Goal: Task Accomplishment & Management: Complete application form

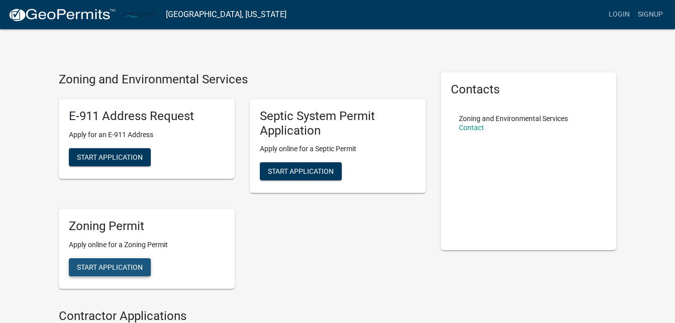
click at [107, 264] on span "Start Application" at bounding box center [110, 267] width 66 height 8
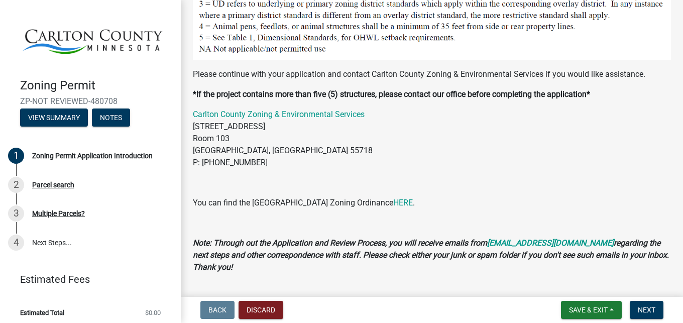
scroll to position [1033, 0]
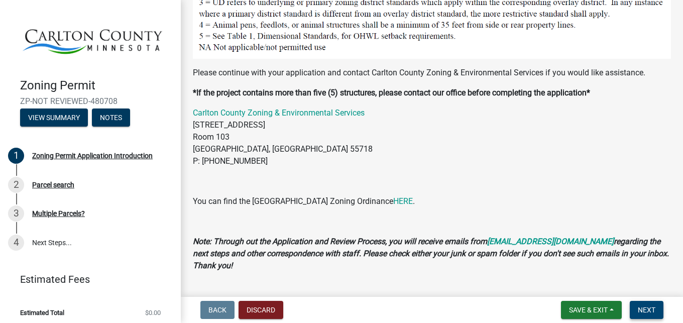
click at [647, 308] on span "Next" at bounding box center [647, 310] width 18 height 8
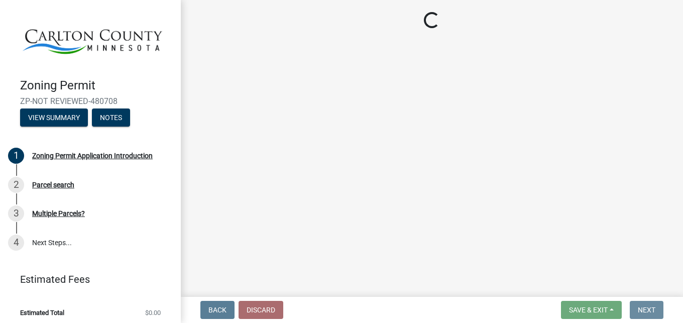
scroll to position [0, 0]
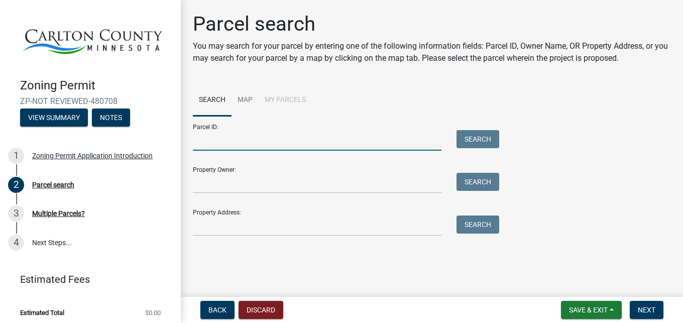
click at [220, 147] on input "Parcel ID:" at bounding box center [317, 140] width 249 height 21
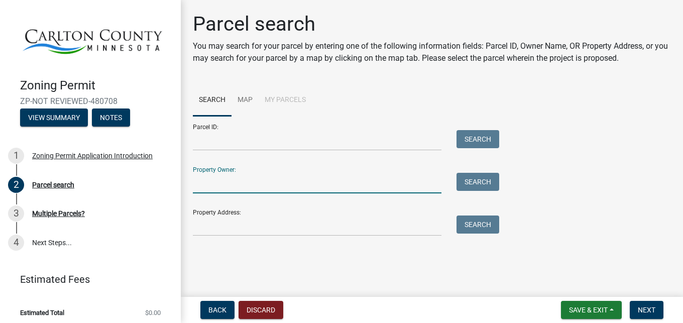
drag, startPoint x: 256, startPoint y: 185, endPoint x: 363, endPoint y: 184, distance: 107.5
click at [256, 185] on input "Property Owner:" at bounding box center [317, 183] width 249 height 21
click at [289, 188] on input "Property Owner:" at bounding box center [317, 183] width 249 height 21
type input "Jeremy D Nelson"
click at [467, 185] on button "Search" at bounding box center [478, 182] width 43 height 18
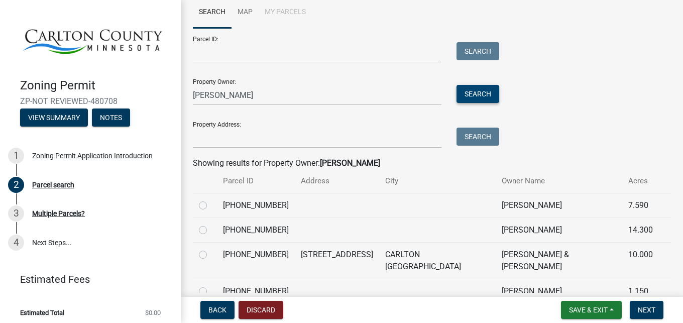
scroll to position [115, 0]
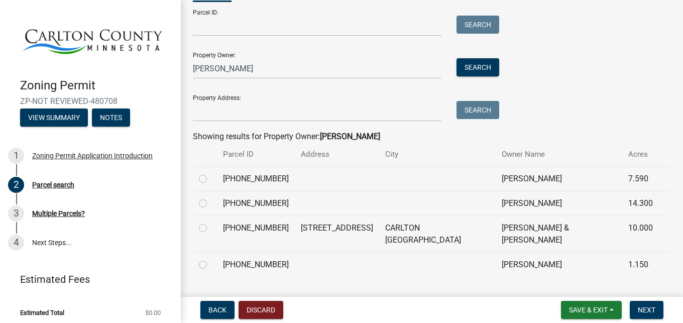
click at [211, 222] on label at bounding box center [211, 222] width 0 height 0
click at [211, 229] on input "radio" at bounding box center [214, 225] width 7 height 7
radio input "true"
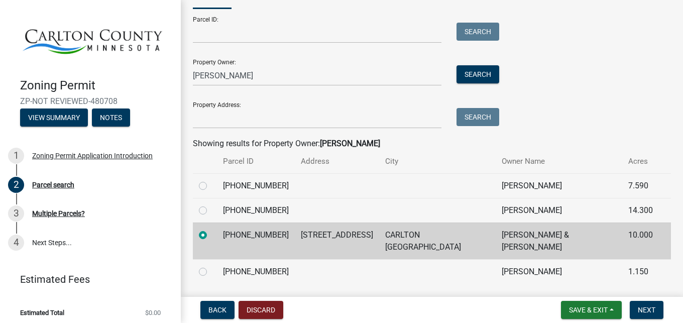
scroll to position [126, 0]
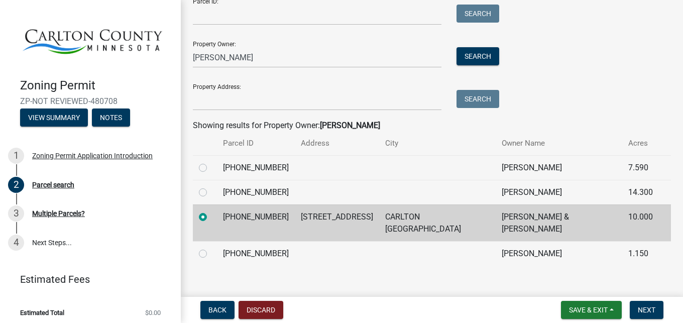
click at [311, 217] on td "[STREET_ADDRESS]" at bounding box center [337, 223] width 84 height 37
click at [276, 217] on td "[PHONE_NUMBER]" at bounding box center [256, 223] width 78 height 37
drag, startPoint x: 272, startPoint y: 216, endPoint x: 228, endPoint y: 215, distance: 44.2
click at [228, 215] on td "[PHONE_NUMBER]" at bounding box center [256, 223] width 78 height 37
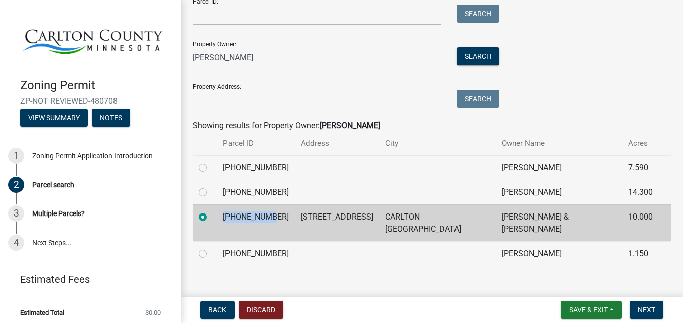
copy td "[PHONE_NUMBER]"
click at [220, 17] on input "Parcel ID:" at bounding box center [317, 15] width 249 height 21
paste input "[PHONE_NUMBER]"
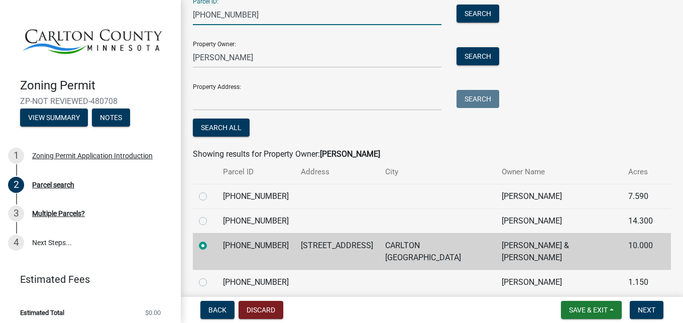
type input "[PHONE_NUMBER]"
click at [359, 245] on td "[STREET_ADDRESS]" at bounding box center [337, 251] width 84 height 37
drag, startPoint x: 346, startPoint y: 245, endPoint x: 300, endPoint y: 244, distance: 45.7
click at [300, 244] on td "[STREET_ADDRESS]" at bounding box center [337, 251] width 84 height 37
click at [420, 241] on td "CARLTON [GEOGRAPHIC_DATA]" at bounding box center [437, 251] width 117 height 37
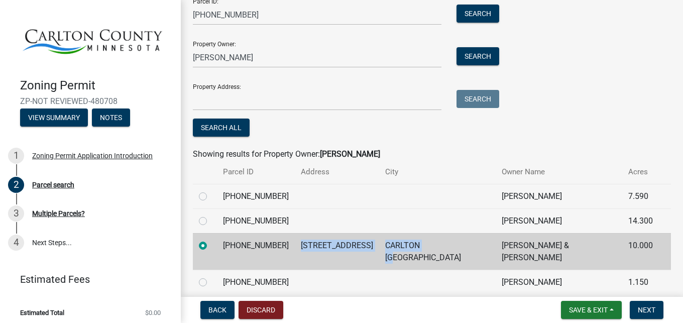
drag, startPoint x: 433, startPoint y: 245, endPoint x: 295, endPoint y: 241, distance: 137.7
click at [295, 241] on tr "33-026-9644 2676 CHLOE LN CARLTON MN NELSON, JEREMY D & MELANIE 10.000" at bounding box center [432, 251] width 478 height 37
copy tr "2676 CHLOE LN CARLTON MN"
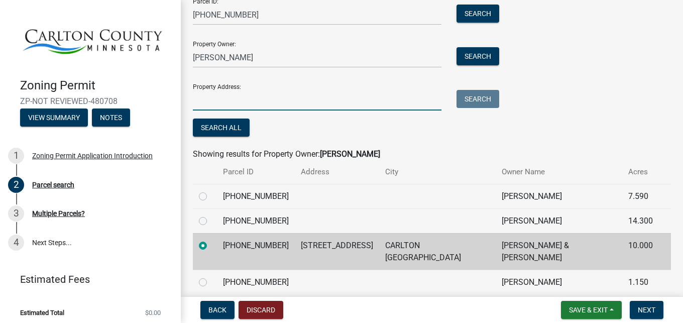
click at [283, 107] on input "Property Address:" at bounding box center [317, 100] width 249 height 21
paste input "2676 CHLOE LN CARLTON MN"
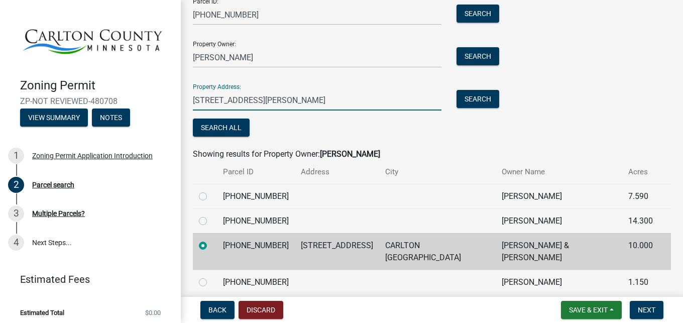
type input "2676 CHLOE LN CARLTON MN"
click at [551, 99] on div "Parcel ID: 33-026-9644 Search Property Owner: Jeremy D Nelson Search Property A…" at bounding box center [432, 64] width 478 height 149
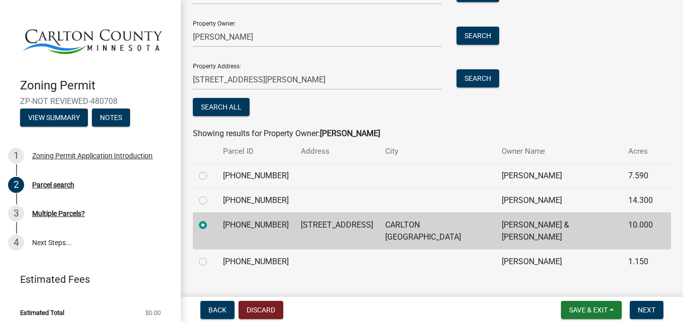
scroll to position [154, 0]
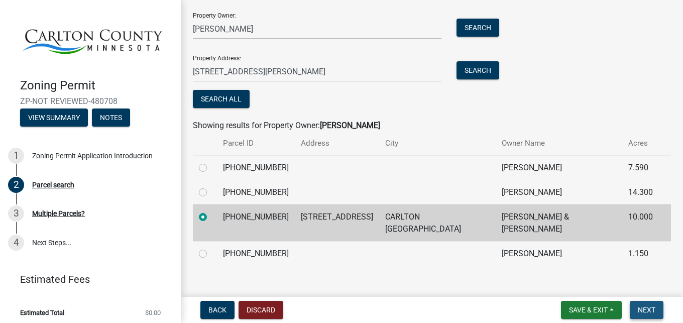
click at [647, 307] on span "Next" at bounding box center [647, 310] width 18 height 8
click at [637, 310] on button "Next" at bounding box center [647, 310] width 34 height 18
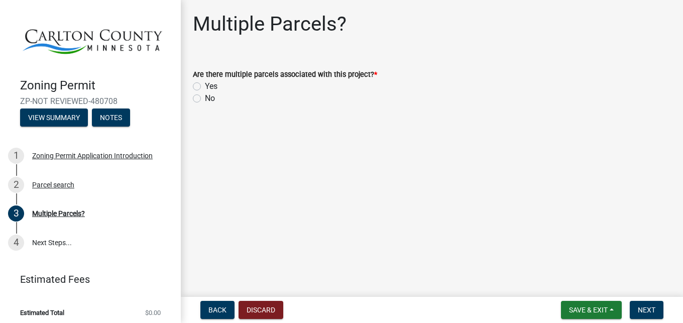
click at [205, 100] on label "No" at bounding box center [210, 98] width 10 height 12
click at [205, 99] on input "No" at bounding box center [208, 95] width 7 height 7
radio input "true"
click at [651, 310] on span "Next" at bounding box center [647, 310] width 18 height 8
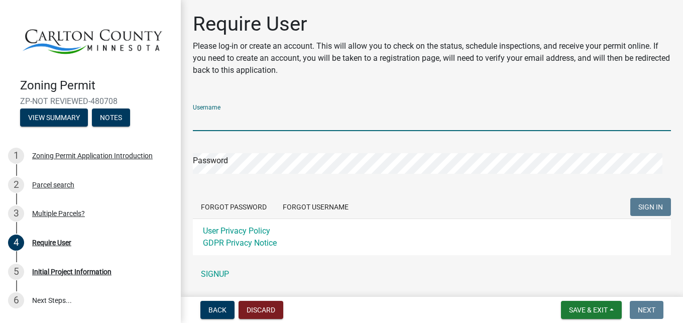
click at [269, 124] on input "Username" at bounding box center [432, 121] width 478 height 21
type input "melmiels"
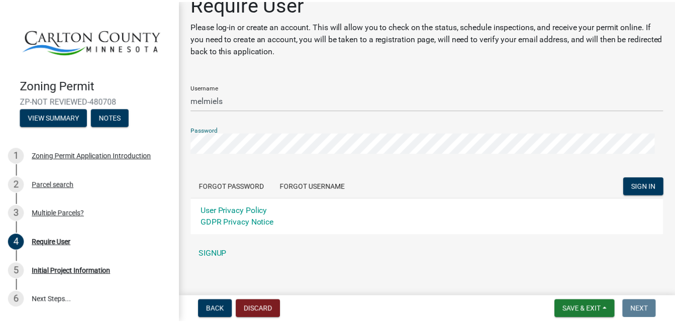
scroll to position [31, 0]
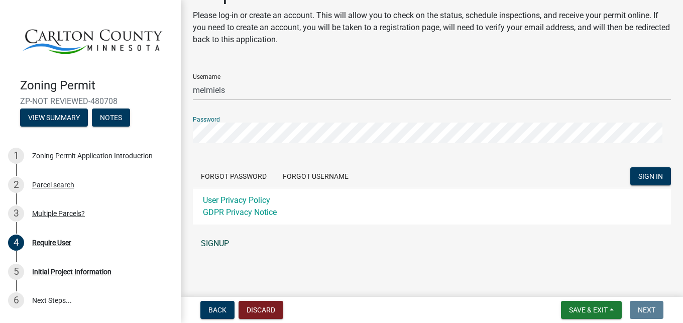
click at [221, 245] on link "SIGNUP" at bounding box center [432, 244] width 478 height 20
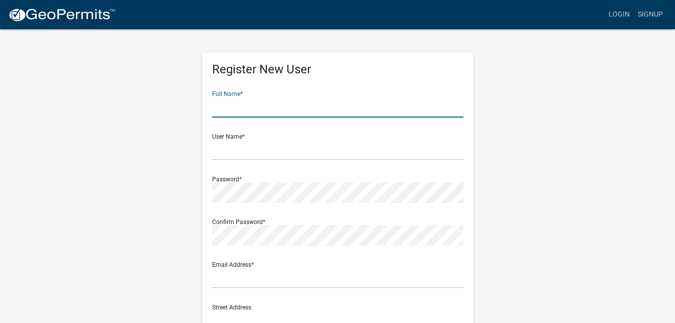
click at [249, 107] on input "text" at bounding box center [337, 107] width 251 height 21
type input "Melanie Nelson"
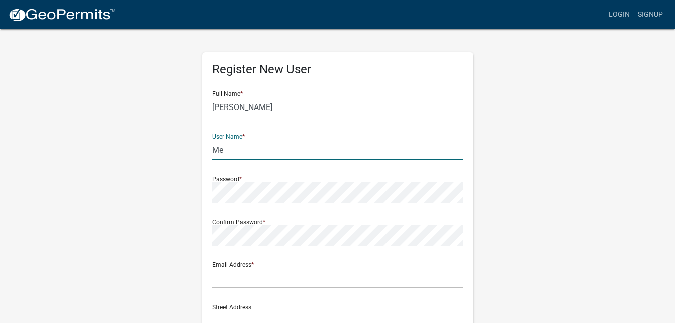
type input "M"
type input "melmiels"
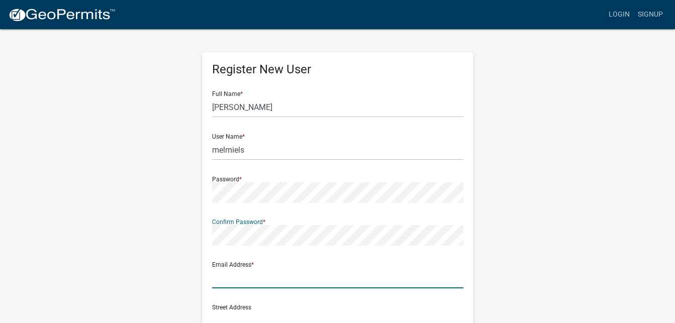
click at [242, 279] on input "text" at bounding box center [337, 278] width 251 height 21
type input "[EMAIL_ADDRESS][DOMAIN_NAME]"
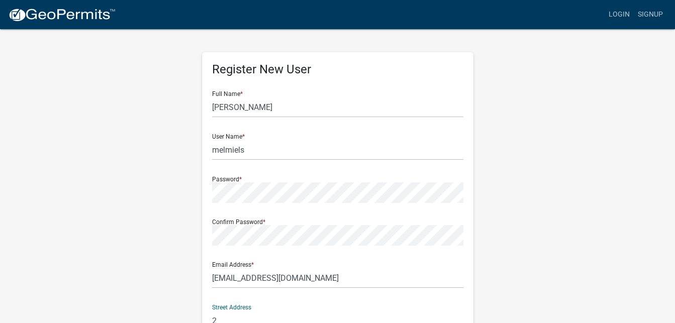
scroll to position [3, 0]
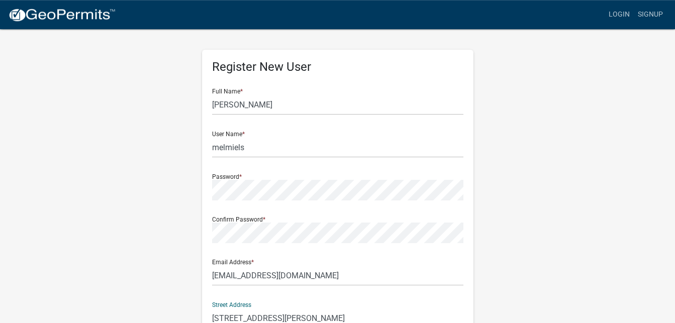
type input "2676 Chloe Ln"
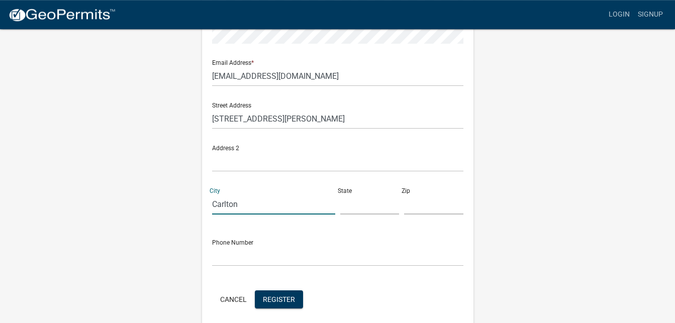
type input "Carlton"
type input "MN"
type input "55718"
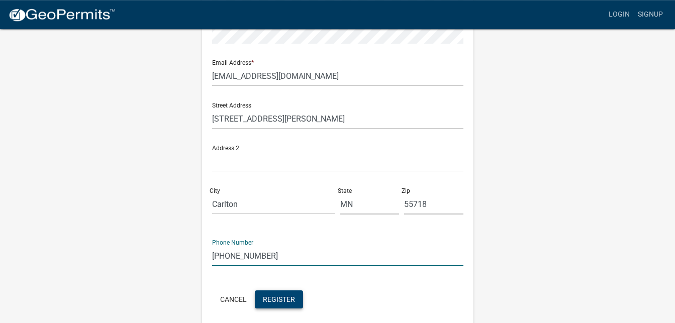
type input "[PHONE_NUMBER]"
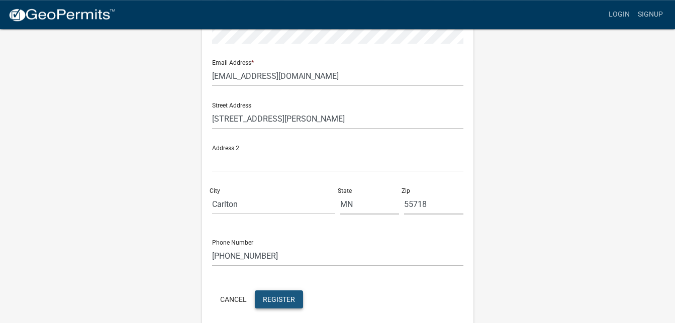
click at [283, 294] on button "Register" at bounding box center [279, 299] width 48 height 18
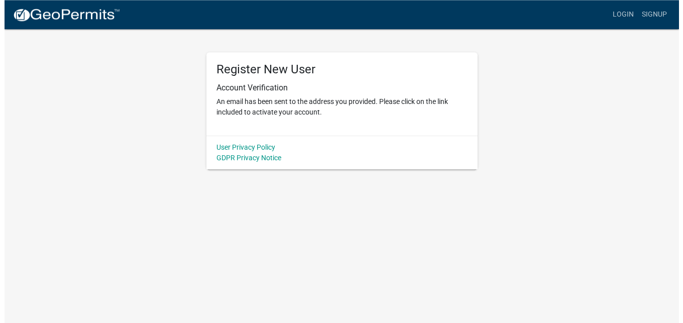
scroll to position [0, 0]
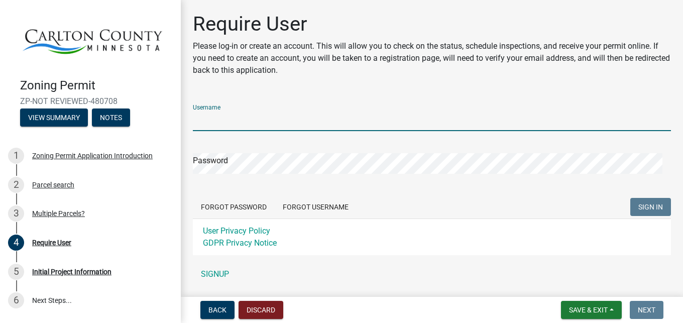
click at [228, 120] on input "Username" at bounding box center [432, 121] width 478 height 21
type input "M"
type input "melmiels"
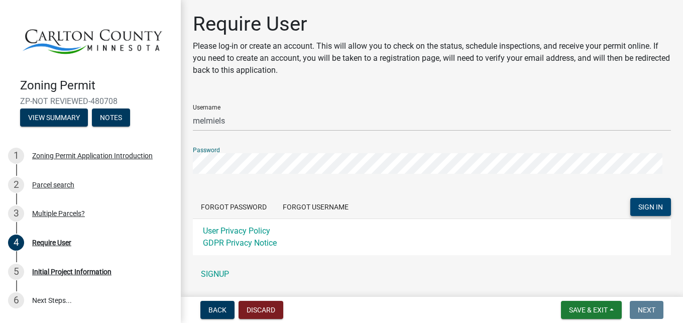
click at [643, 206] on span "SIGN IN" at bounding box center [651, 207] width 25 height 8
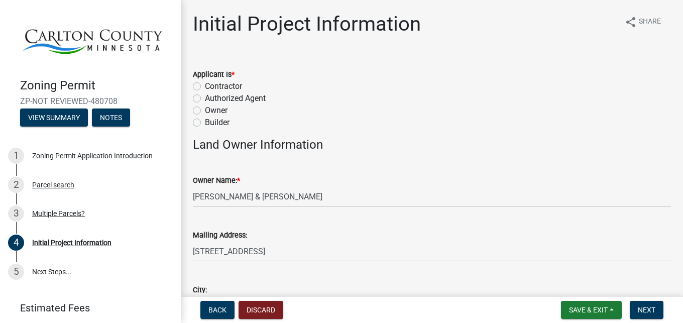
click at [214, 114] on label "Owner" at bounding box center [216, 111] width 23 height 12
click at [212, 111] on input "Owner" at bounding box center [208, 108] width 7 height 7
radio input "true"
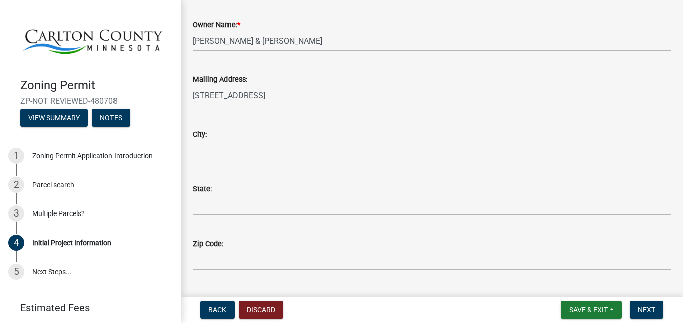
scroll to position [172, 0]
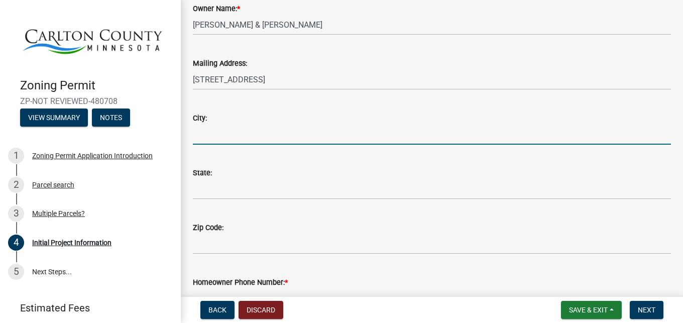
click at [276, 135] on input "City:" at bounding box center [432, 134] width 478 height 21
type input "Carlton"
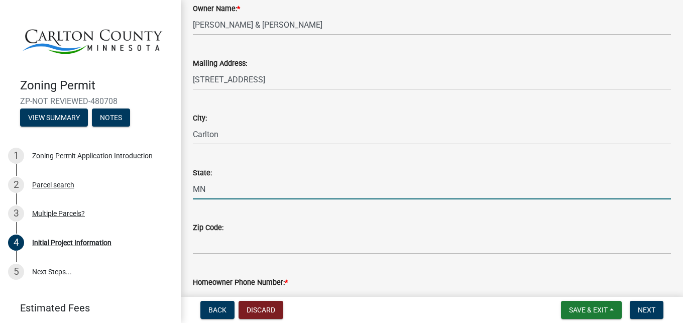
type input "MN"
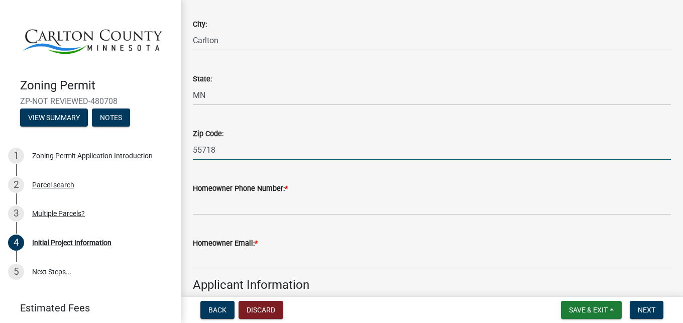
scroll to position [344, 0]
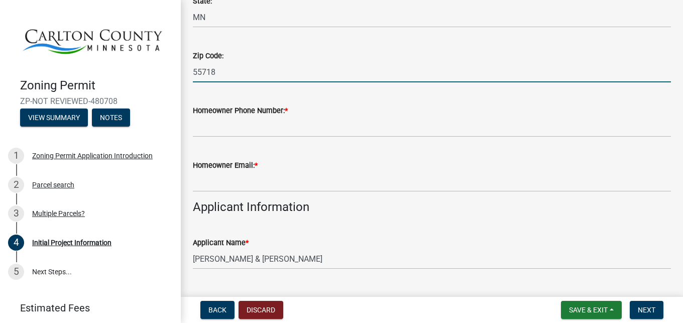
type input "55718"
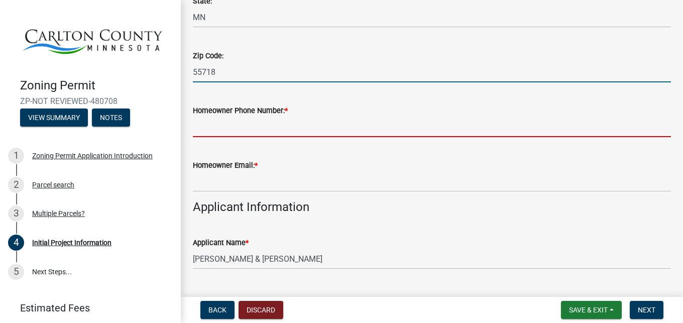
click at [286, 130] on input "Homeowner Phone Number: *" at bounding box center [432, 127] width 478 height 21
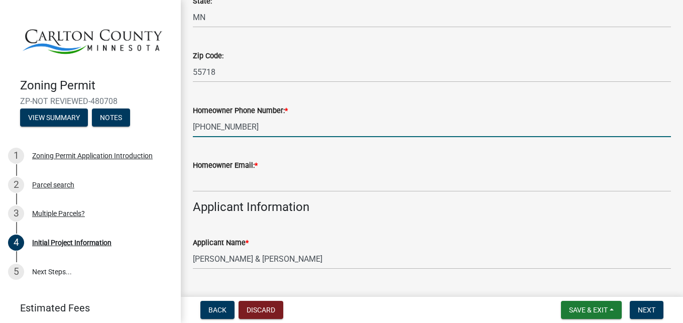
type input "[PHONE_NUMBER]"
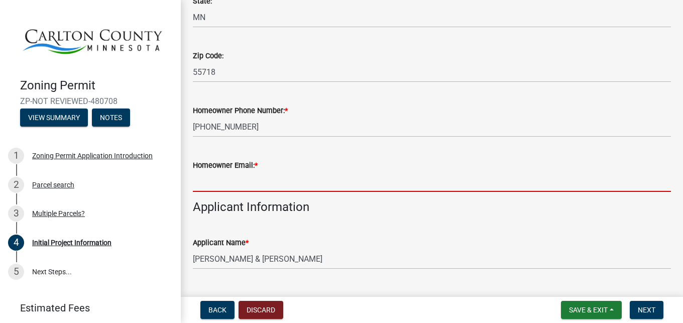
click at [266, 180] on input "Homeowner Email: *" at bounding box center [432, 181] width 478 height 21
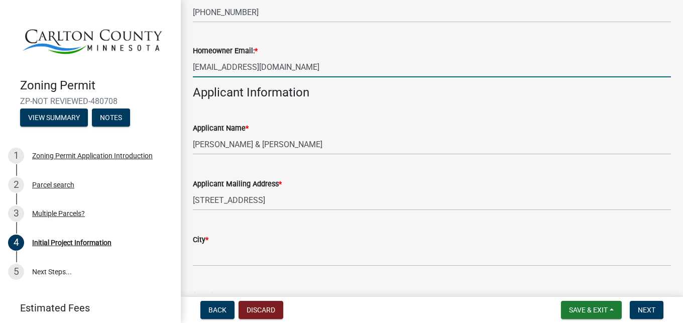
scroll to position [516, 0]
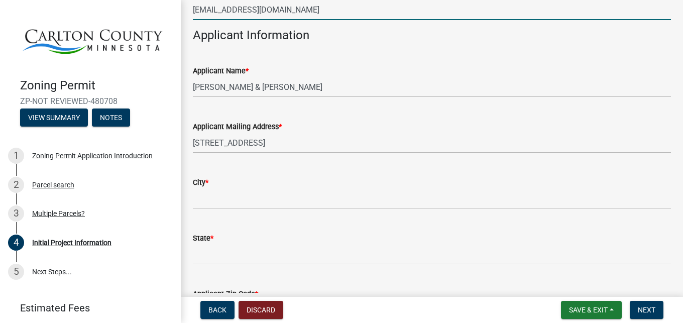
type input "[EMAIL_ADDRESS][DOMAIN_NAME]"
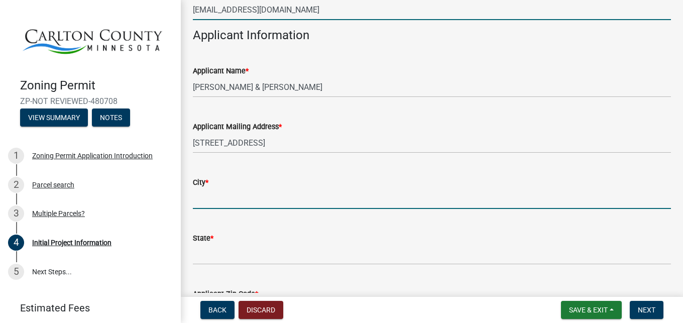
click at [216, 198] on input "City *" at bounding box center [432, 198] width 478 height 21
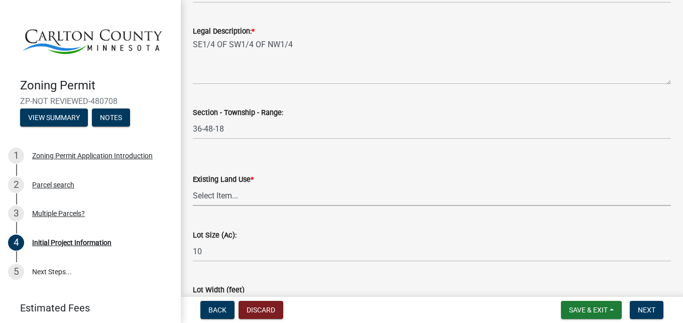
scroll to position [1280, 0]
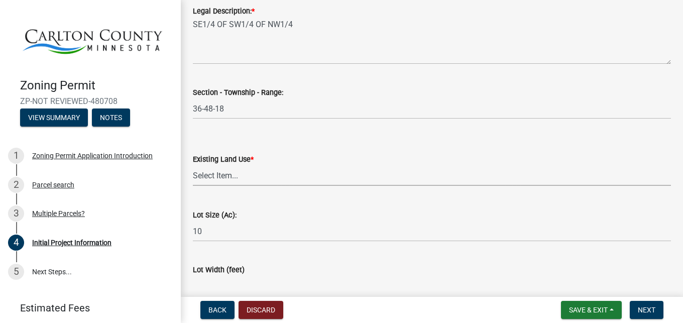
click at [193, 165] on select "Select Item... Residential Commercial Recreational/hunting Agricultural" at bounding box center [432, 175] width 478 height 21
click option "Residential" at bounding box center [0, 0] width 0 height 0
select select "33d21d3a-ebb3-419e-8315-ef7213d04586"
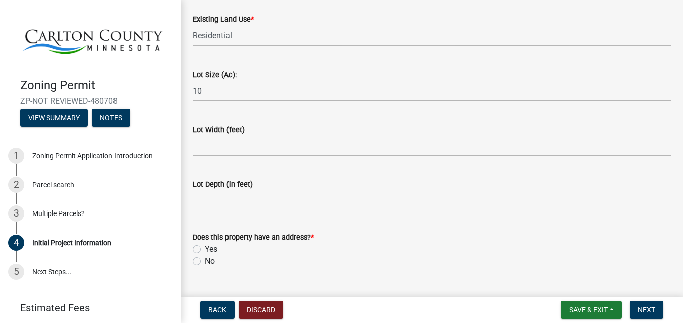
scroll to position [1443, 0]
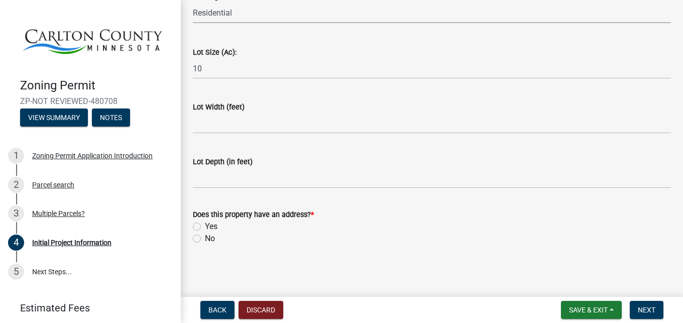
click at [202, 226] on div "Yes" at bounding box center [432, 227] width 478 height 12
click at [205, 228] on label "Yes" at bounding box center [211, 227] width 13 height 12
click at [205, 227] on input "Yes" at bounding box center [208, 224] width 7 height 7
radio input "true"
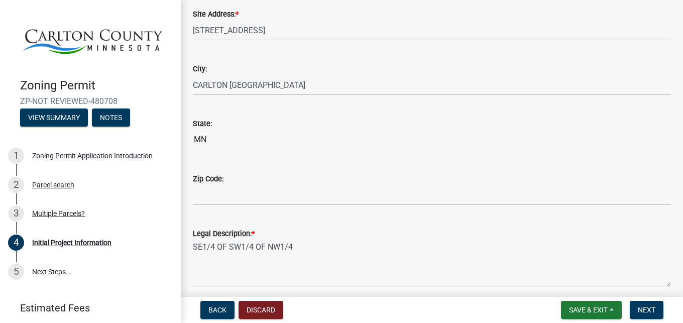
scroll to position [1042, 0]
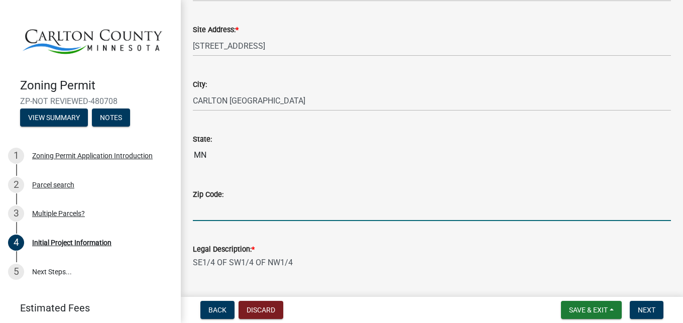
click at [198, 215] on input "Zip Code:" at bounding box center [432, 210] width 478 height 21
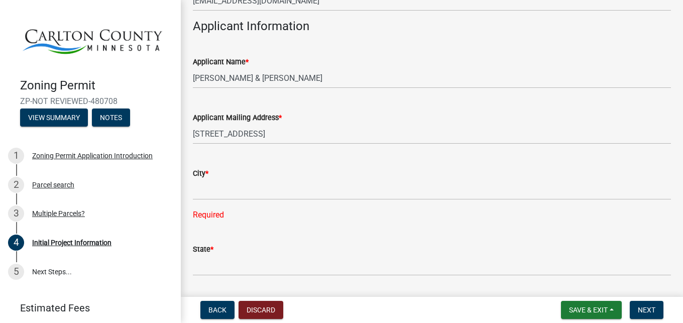
scroll to position [527, 0]
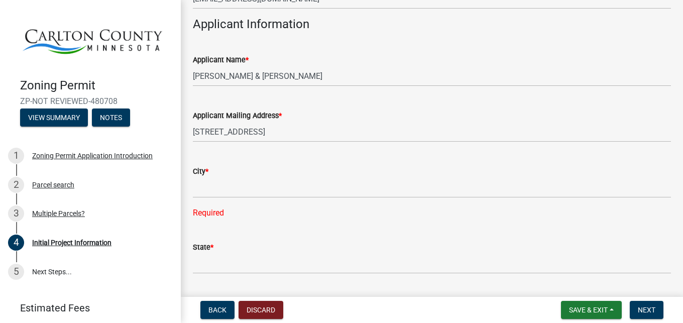
type input "55718"
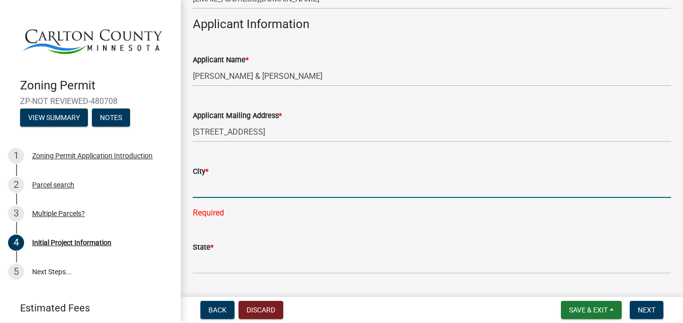
click at [260, 193] on input "City *" at bounding box center [432, 187] width 478 height 21
type input "Carlton"
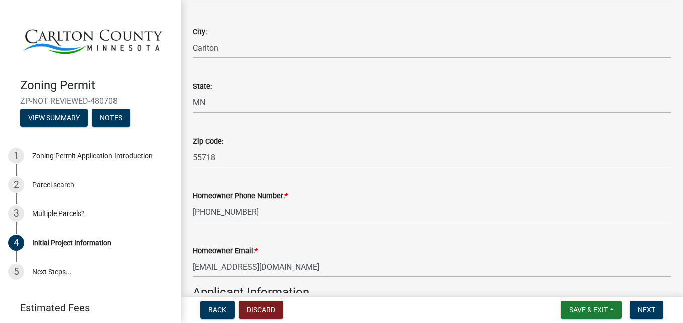
scroll to position [240, 0]
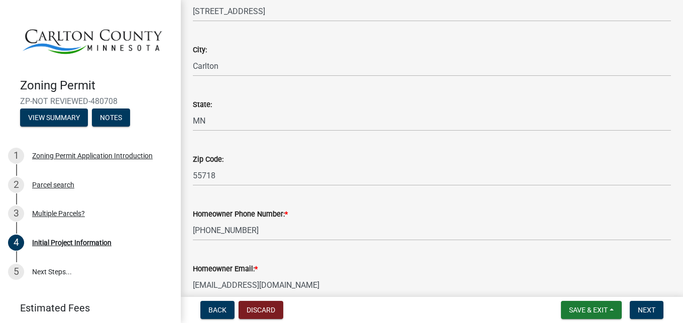
type input "MN"
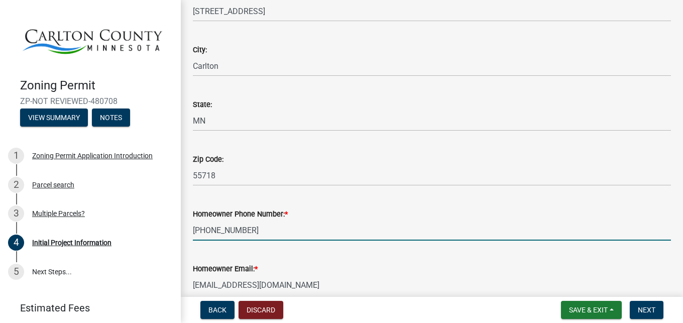
drag, startPoint x: 252, startPoint y: 233, endPoint x: 187, endPoint y: 232, distance: 64.8
click at [193, 232] on input "[PHONE_NUMBER]" at bounding box center [432, 230] width 478 height 21
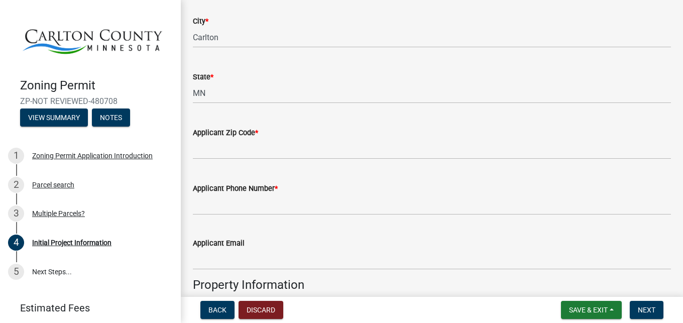
scroll to position [698, 0]
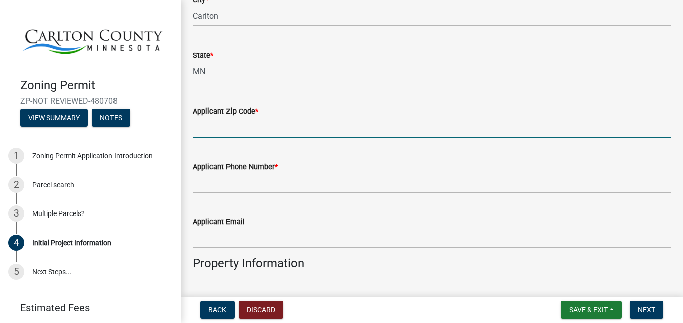
click at [238, 126] on input "Applicant Zip Code *" at bounding box center [432, 127] width 478 height 21
type input "55718"
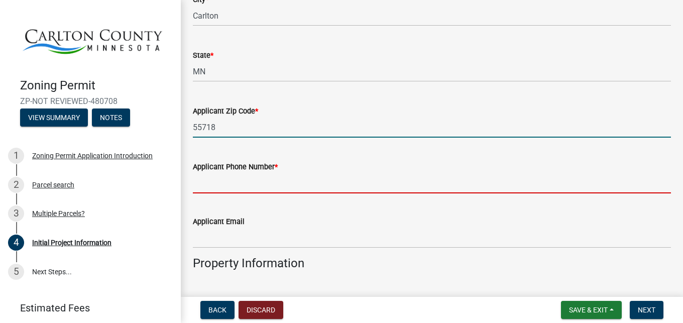
click at [251, 179] on input "Applicant Phone Number *" at bounding box center [432, 183] width 478 height 21
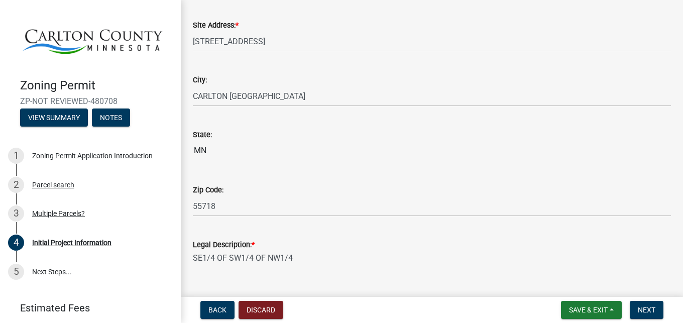
scroll to position [1099, 0]
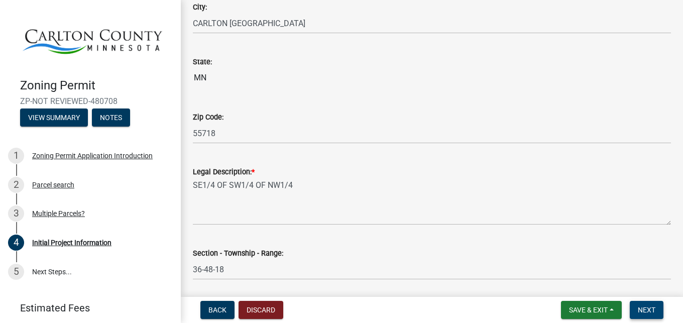
click at [646, 307] on span "Next" at bounding box center [647, 310] width 18 height 8
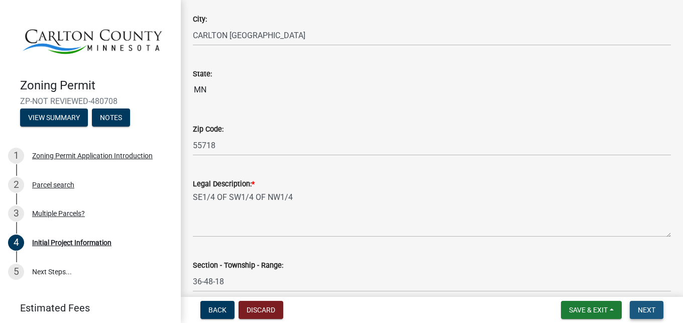
scroll to position [1111, 0]
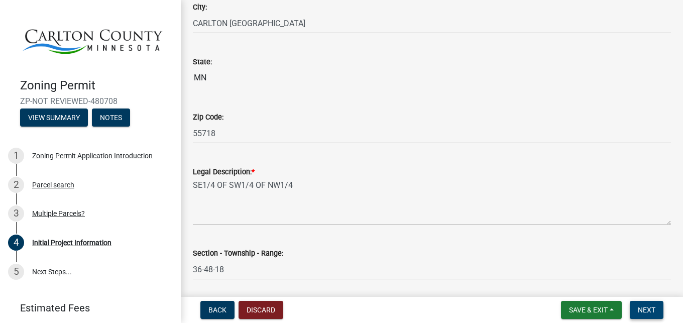
click at [660, 222] on textarea "SE1/4 OF SW1/4 OF NW1/4" at bounding box center [432, 201] width 478 height 47
click at [660, 225] on textarea "SE1/4 OF SW1/4 OF NW1/4" at bounding box center [432, 201] width 478 height 47
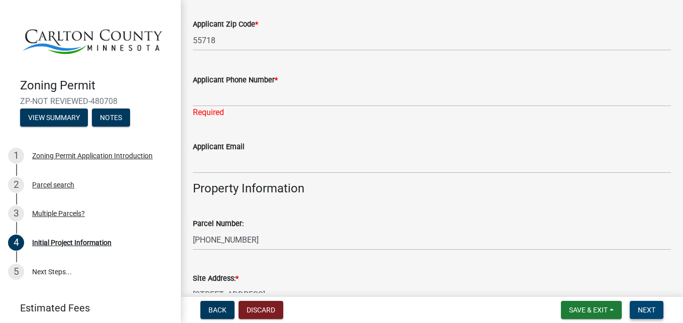
scroll to position [802, 0]
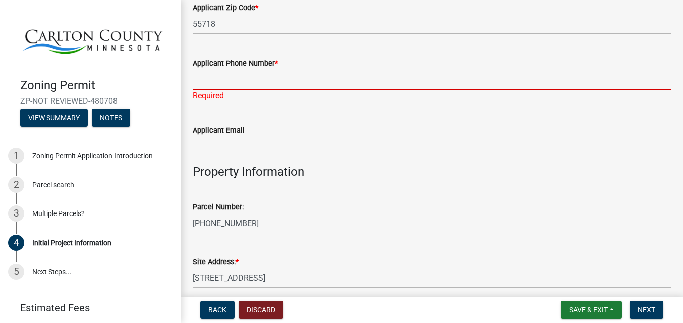
click at [277, 82] on input "Applicant Phone Number *" at bounding box center [432, 79] width 478 height 21
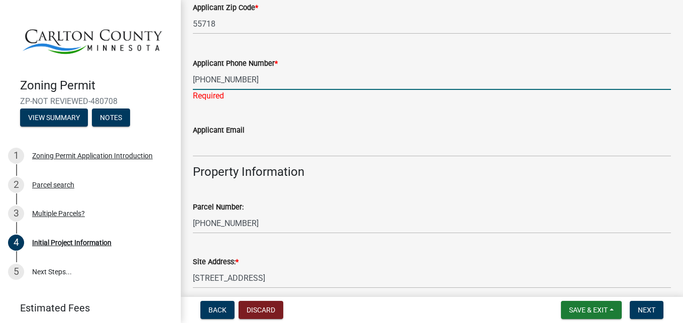
type input "[PHONE_NUMBER]"
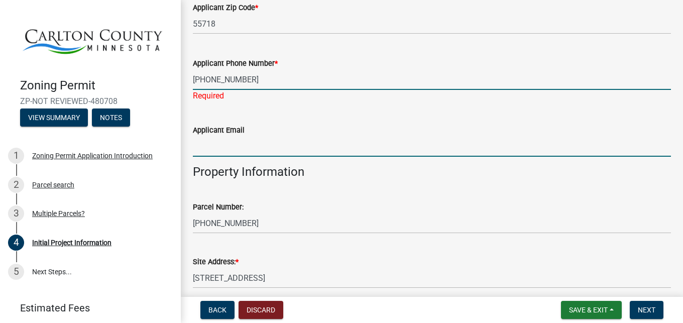
click at [278, 142] on input "Applicant Email" at bounding box center [432, 146] width 478 height 21
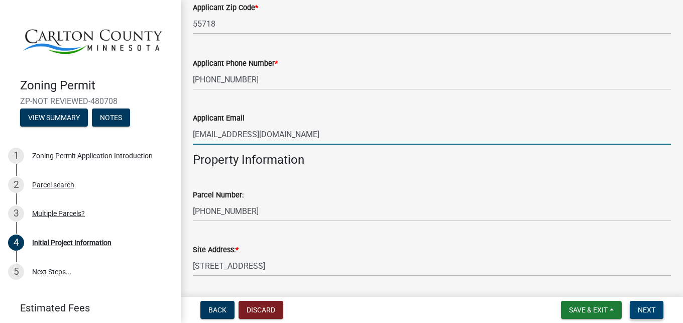
type input "[EMAIL_ADDRESS][DOMAIN_NAME]"
click at [652, 308] on span "Next" at bounding box center [647, 310] width 18 height 8
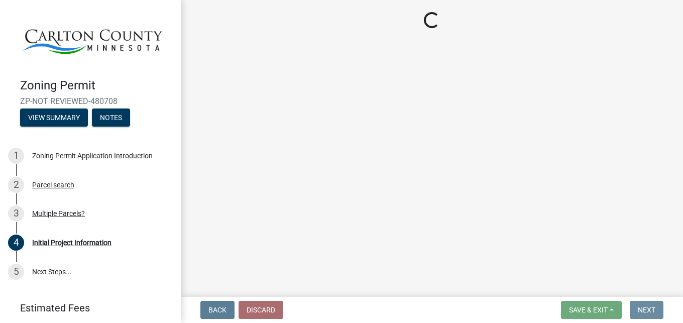
scroll to position [0, 0]
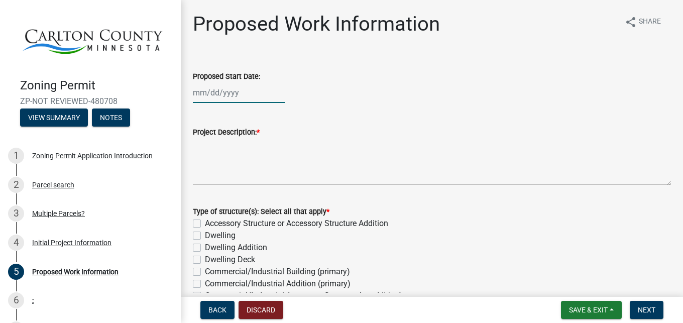
click at [240, 94] on input "Proposed Start Date:" at bounding box center [239, 92] width 92 height 21
select select "9"
select select "2025"
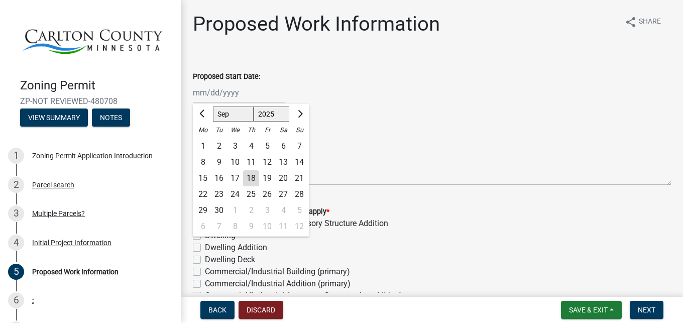
click at [283, 178] on div "20" at bounding box center [283, 178] width 16 height 16
type input "[DATE]"
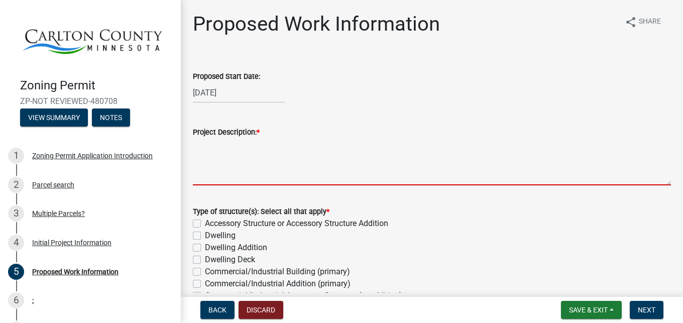
click at [214, 177] on textarea "Project Description: *" at bounding box center [432, 161] width 478 height 47
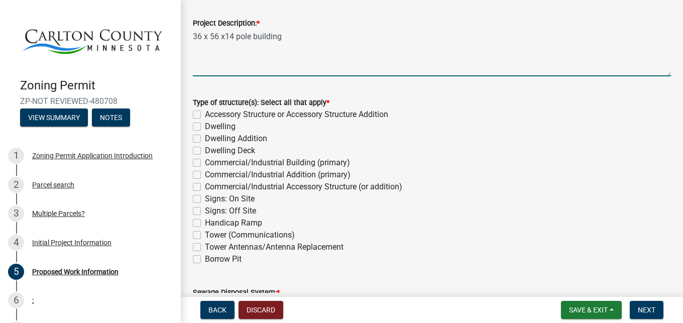
scroll to position [115, 0]
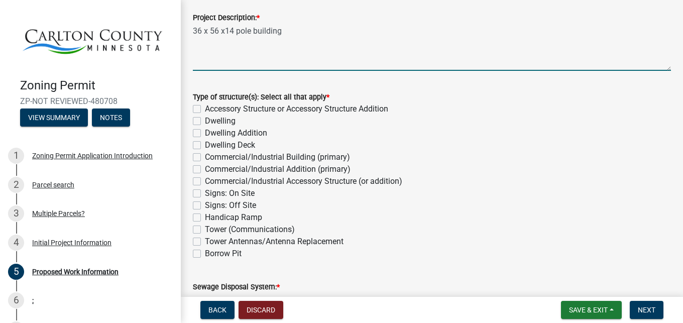
type textarea "36 x 56 x14 pole building"
click at [205, 108] on label "Accessory Structure or Accessory Structure Addition" at bounding box center [296, 109] width 183 height 12
click at [205, 108] on input "Accessory Structure or Accessory Structure Addition" at bounding box center [208, 106] width 7 height 7
checkbox input "true"
checkbox input "false"
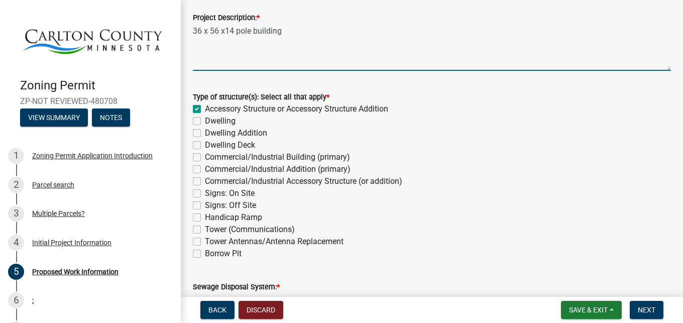
checkbox input "false"
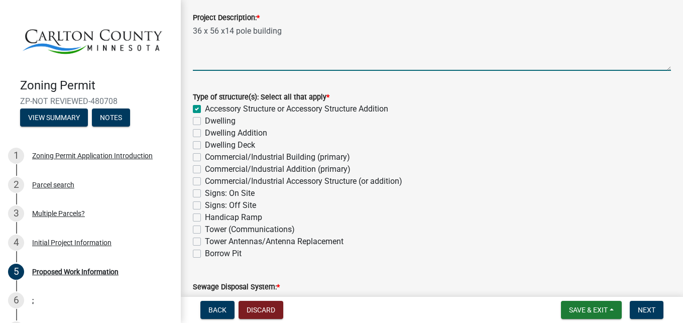
checkbox input "false"
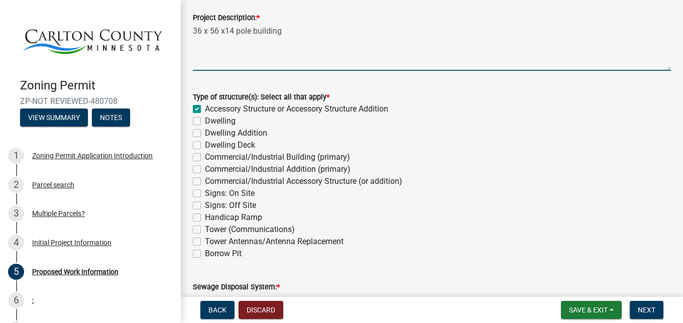
checkbox input "false"
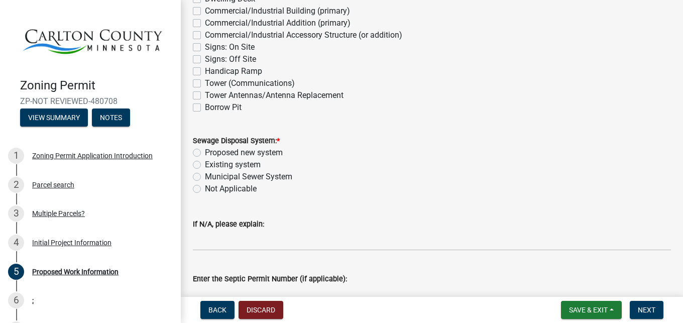
scroll to position [286, 0]
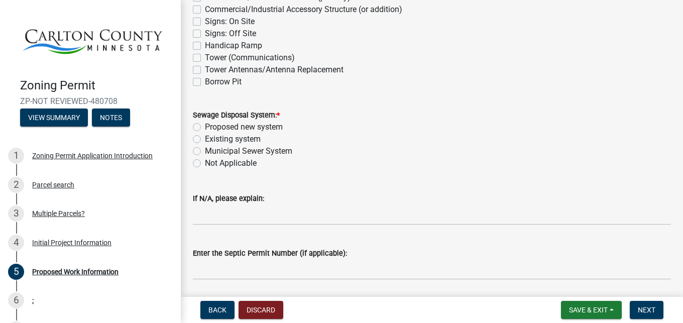
click at [245, 161] on label "Not Applicable" at bounding box center [231, 163] width 52 height 12
click at [212, 161] on input "Not Applicable" at bounding box center [208, 160] width 7 height 7
radio input "true"
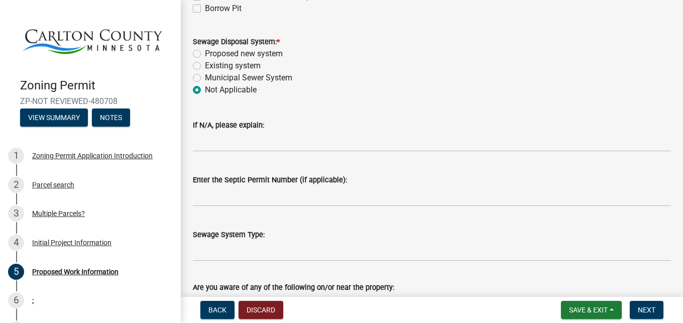
scroll to position [344, 0]
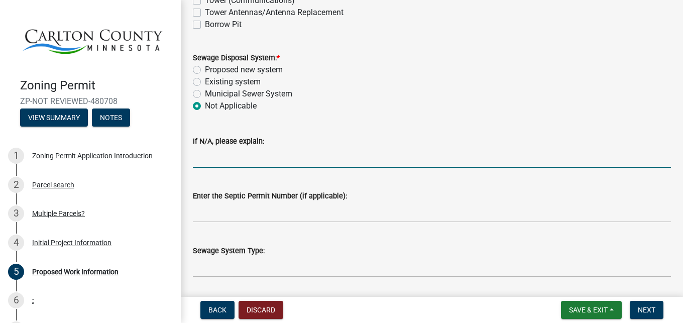
click at [284, 163] on input "If N/A, please explain:" at bounding box center [432, 157] width 478 height 21
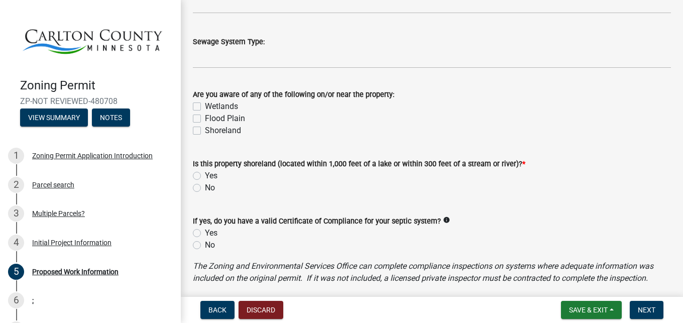
scroll to position [573, 0]
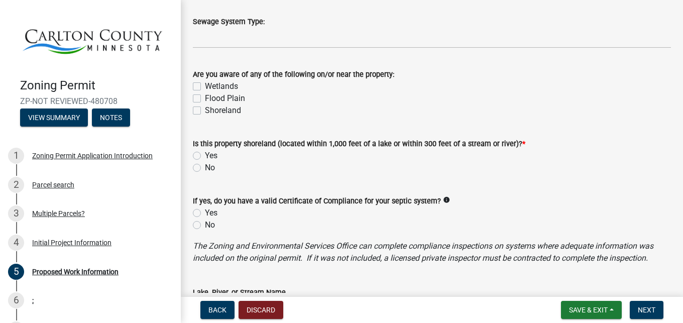
type input "Pole building to be used for storage and livestock"
click at [205, 168] on label "No" at bounding box center [210, 168] width 10 height 12
click at [205, 168] on input "No" at bounding box center [208, 165] width 7 height 7
radio input "true"
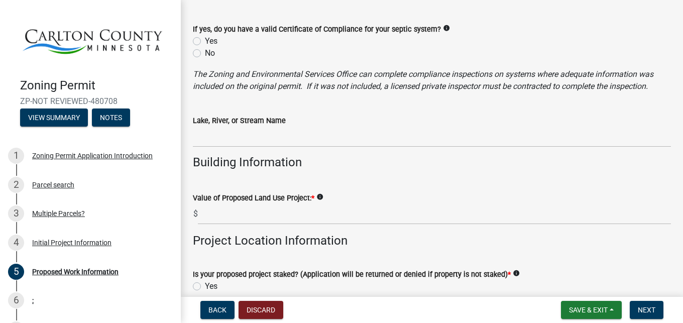
scroll to position [802, 0]
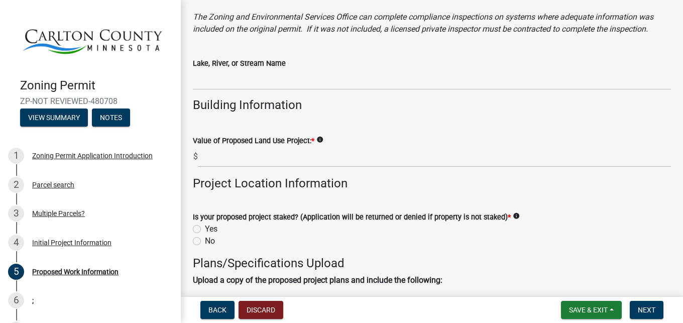
click at [324, 139] on icon "info" at bounding box center [320, 139] width 7 height 7
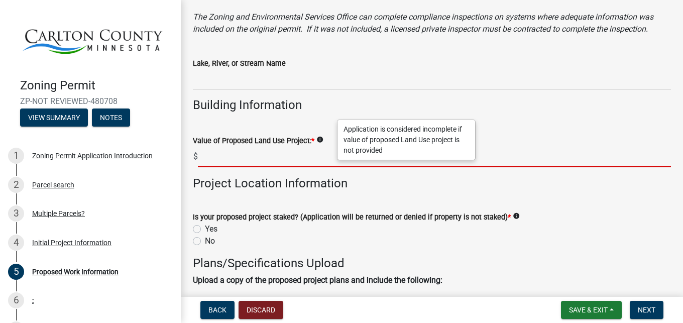
click at [211, 157] on input "text" at bounding box center [434, 157] width 473 height 21
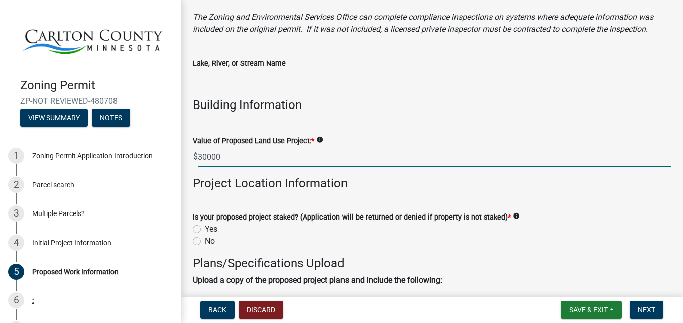
scroll to position [859, 0]
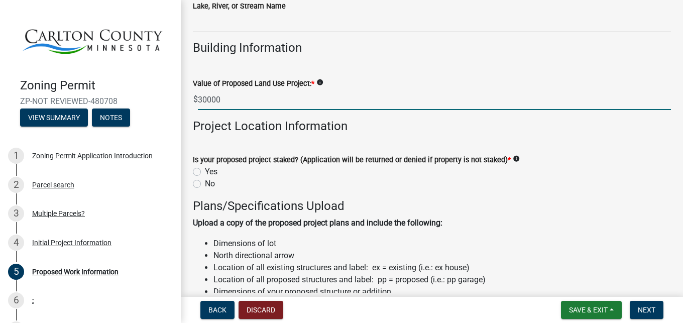
type input "30000"
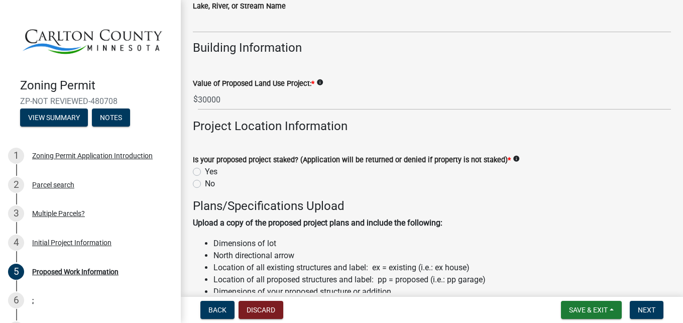
click at [205, 172] on label "Yes" at bounding box center [211, 172] width 13 height 12
click at [205, 172] on input "Yes" at bounding box center [208, 169] width 7 height 7
radio input "true"
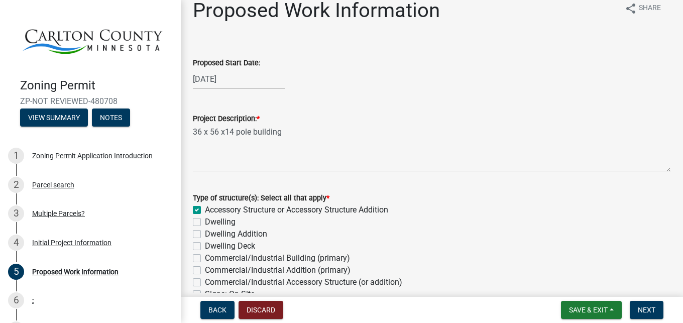
scroll to position [0, 0]
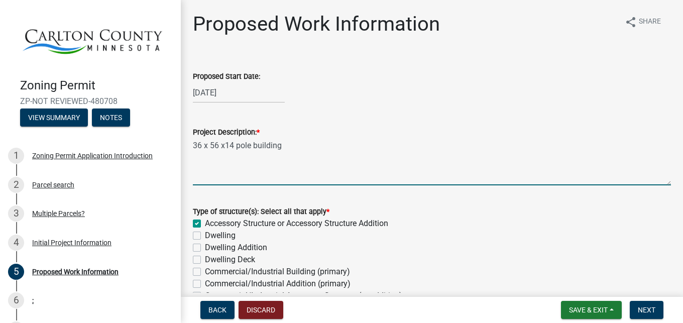
click at [232, 146] on textarea "36 x 56 x14 pole building" at bounding box center [432, 161] width 478 height 47
type textarea "36 x 56 pole building"
click at [421, 202] on form "Type of structure(s): Select all that apply * Accessory Structure or Accessory …" at bounding box center [432, 283] width 478 height 181
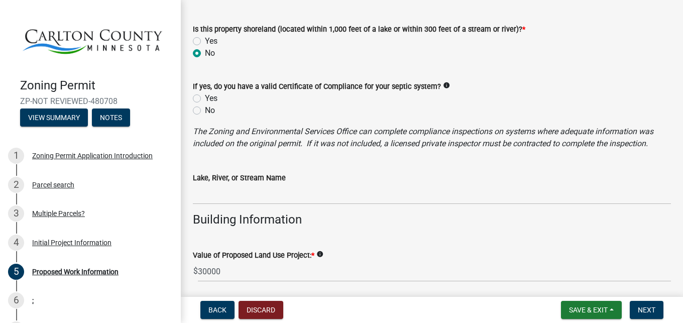
scroll to position [745, 0]
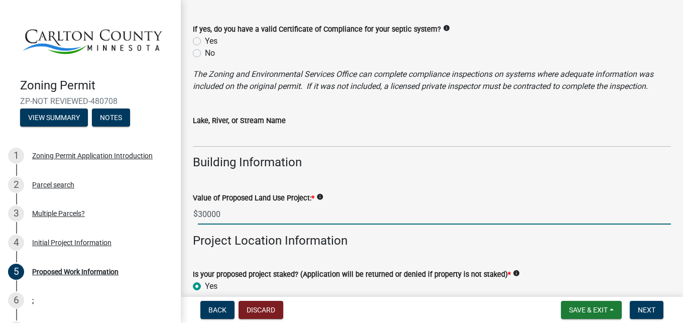
click at [206, 214] on input "30000" at bounding box center [434, 214] width 473 height 21
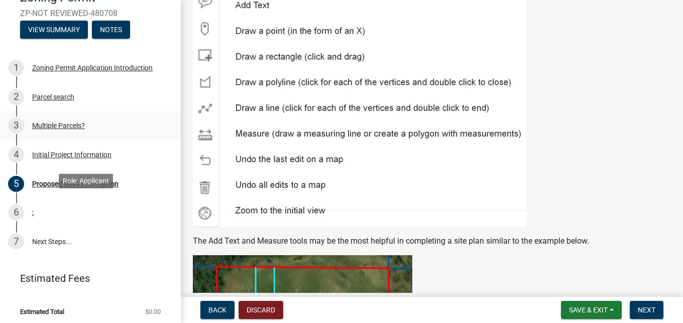
scroll to position [88, 0]
type input "25000"
click at [60, 206] on div "6 :" at bounding box center [86, 212] width 157 height 16
click at [50, 239] on link "7 Next Steps..." at bounding box center [90, 241] width 181 height 29
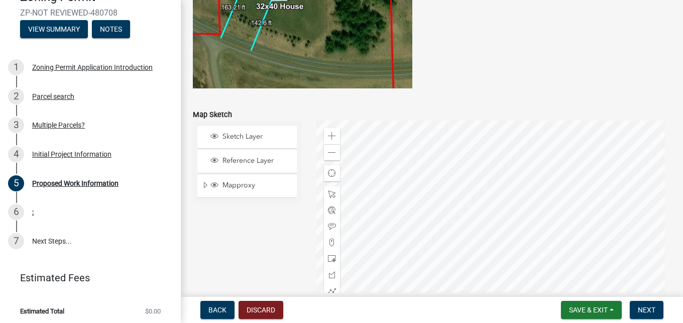
scroll to position [2005, 0]
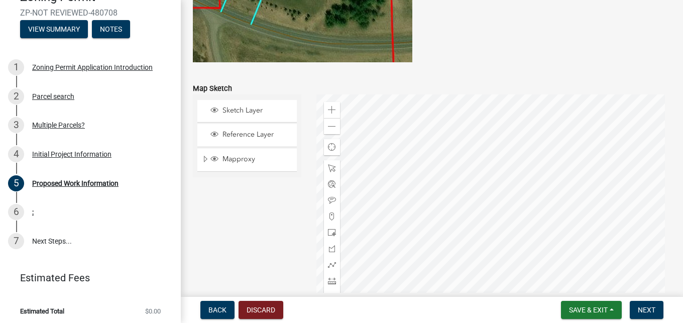
click at [492, 227] on div at bounding box center [494, 219] width 355 height 251
click at [507, 253] on div at bounding box center [494, 219] width 355 height 251
click at [493, 251] on div at bounding box center [494, 219] width 355 height 251
click at [328, 237] on span at bounding box center [332, 233] width 8 height 8
click at [563, 179] on div at bounding box center [494, 219] width 355 height 251
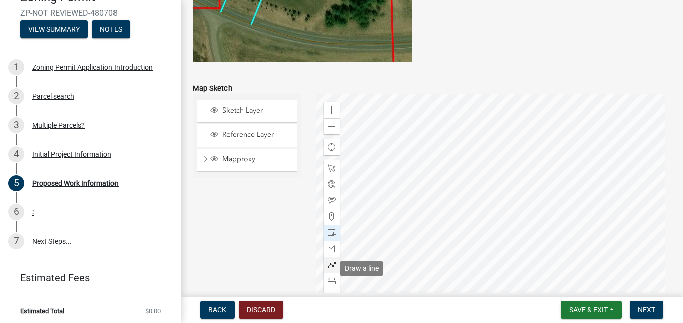
click at [331, 268] on span at bounding box center [332, 265] width 8 height 8
click at [522, 166] on div at bounding box center [494, 219] width 355 height 251
click at [517, 138] on div at bounding box center [494, 219] width 355 height 251
click at [517, 137] on div at bounding box center [494, 219] width 355 height 251
click at [517, 179] on div at bounding box center [494, 219] width 355 height 251
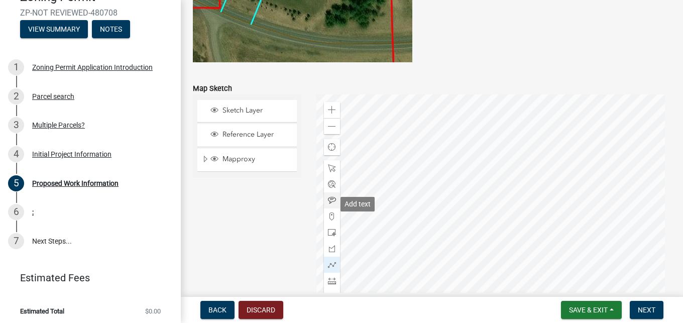
click at [330, 201] on span at bounding box center [332, 200] width 8 height 8
click at [328, 269] on span at bounding box center [332, 265] width 8 height 8
click at [543, 145] on div at bounding box center [494, 219] width 355 height 251
click at [541, 185] on div at bounding box center [494, 219] width 355 height 251
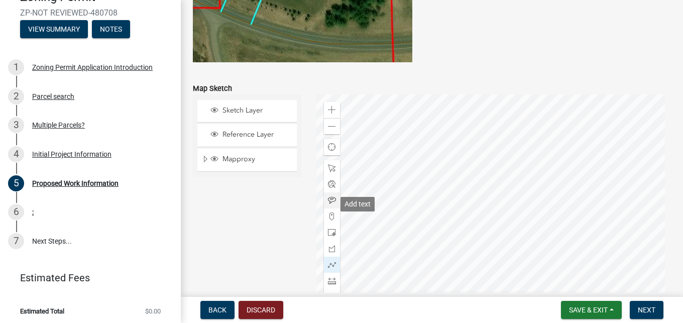
click at [330, 203] on span at bounding box center [332, 200] width 8 height 8
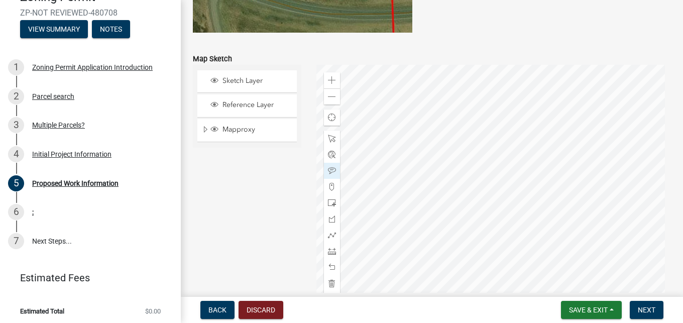
scroll to position [2062, 0]
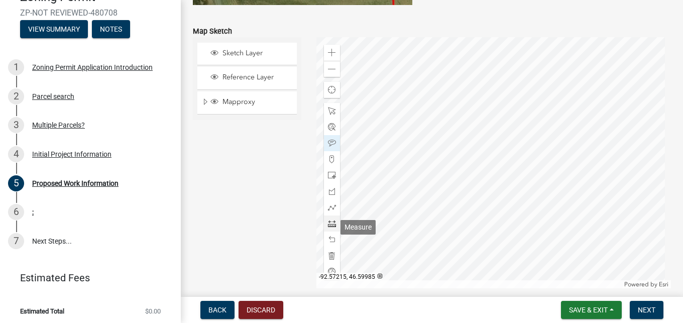
click at [330, 228] on span at bounding box center [332, 224] width 8 height 8
click at [537, 87] on div at bounding box center [494, 162] width 355 height 251
click at [333, 225] on span at bounding box center [332, 224] width 8 height 8
click at [540, 129] on div at bounding box center [494, 162] width 355 height 251
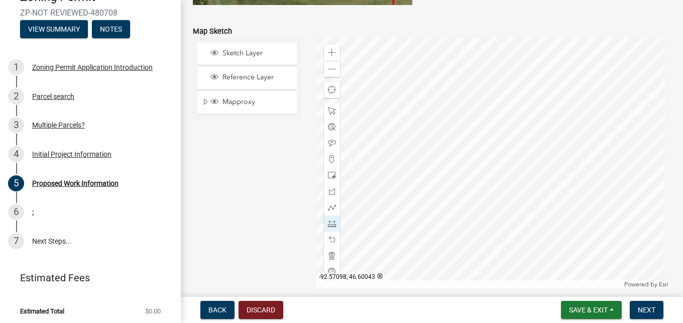
click at [539, 82] on div at bounding box center [494, 162] width 355 height 251
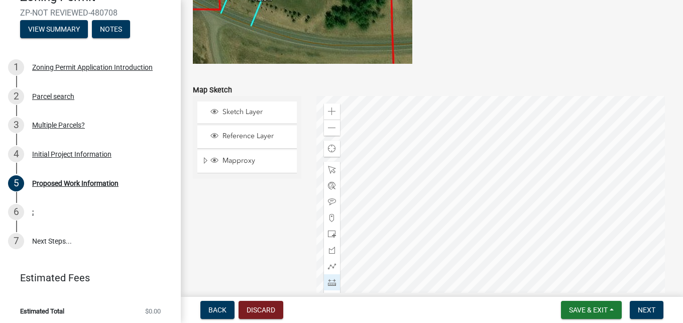
scroll to position [2005, 0]
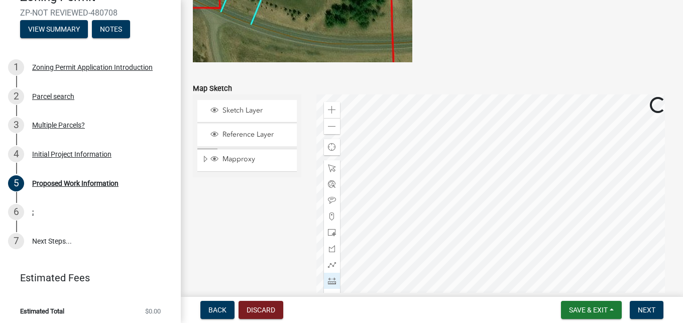
click at [560, 295] on div at bounding box center [494, 219] width 355 height 251
click at [527, 276] on div at bounding box center [494, 219] width 355 height 251
click at [591, 233] on div at bounding box center [494, 219] width 355 height 251
click at [538, 232] on div at bounding box center [494, 219] width 355 height 251
click at [527, 228] on div at bounding box center [494, 219] width 355 height 251
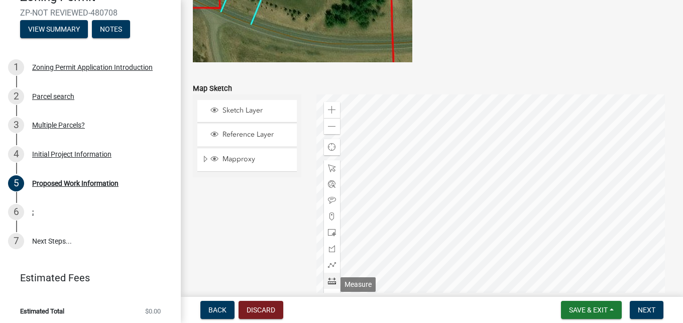
click at [329, 285] on span at bounding box center [332, 281] width 8 height 8
click at [547, 187] on div at bounding box center [494, 219] width 355 height 251
click at [452, 187] on div at bounding box center [494, 219] width 355 height 251
click at [560, 178] on div at bounding box center [494, 219] width 355 height 251
click at [550, 133] on div at bounding box center [494, 219] width 355 height 251
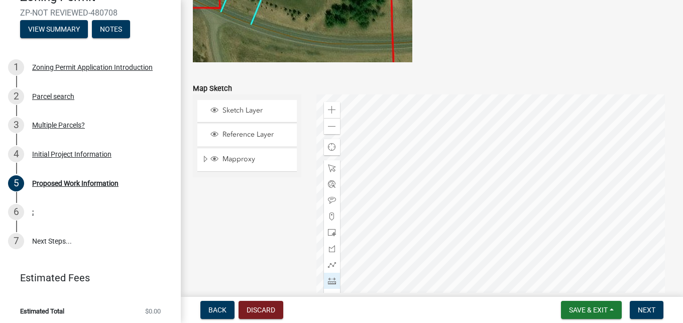
click at [451, 224] on div at bounding box center [494, 219] width 355 height 251
click at [329, 203] on span at bounding box center [332, 200] width 8 height 8
click at [449, 226] on div at bounding box center [494, 219] width 355 height 251
click at [508, 187] on div at bounding box center [494, 219] width 355 height 251
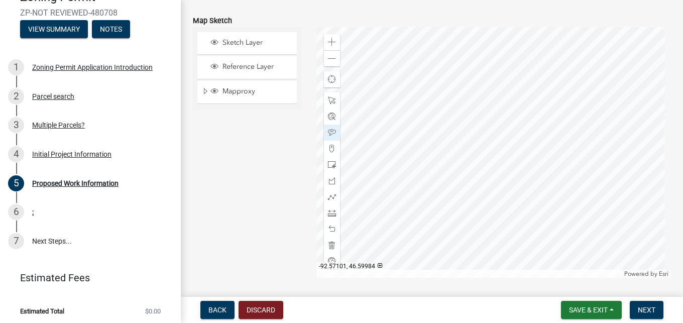
scroll to position [2053, 0]
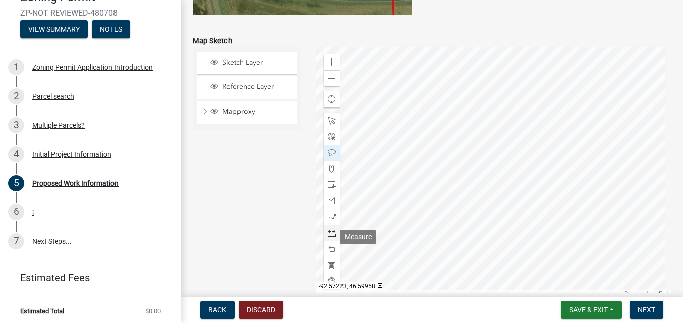
click at [328, 234] on span at bounding box center [332, 233] width 8 height 8
click at [553, 85] on div at bounding box center [494, 172] width 355 height 251
click at [502, 137] on div at bounding box center [494, 172] width 355 height 251
click at [601, 71] on div at bounding box center [494, 172] width 355 height 251
click at [603, 71] on div at bounding box center [494, 172] width 355 height 251
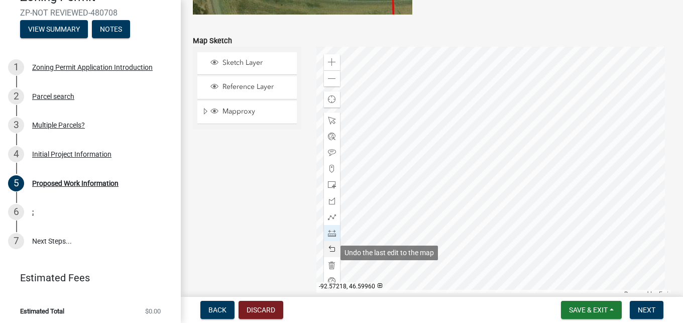
click at [332, 253] on span at bounding box center [332, 249] width 8 height 8
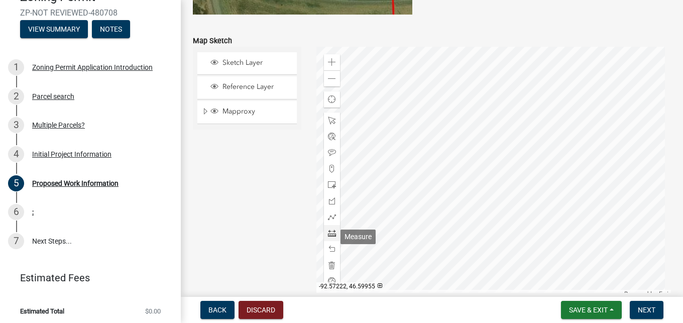
click at [329, 237] on span at bounding box center [332, 233] width 8 height 8
click at [550, 65] on div at bounding box center [494, 172] width 355 height 251
click at [588, 65] on div at bounding box center [494, 172] width 355 height 251
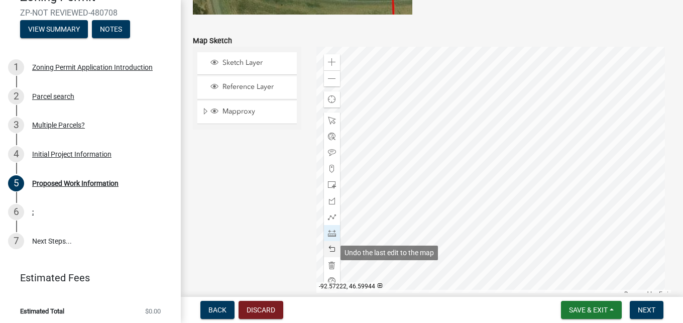
click at [332, 253] on span at bounding box center [332, 249] width 8 height 8
click at [331, 253] on span at bounding box center [332, 249] width 8 height 8
click at [572, 77] on div at bounding box center [494, 172] width 355 height 251
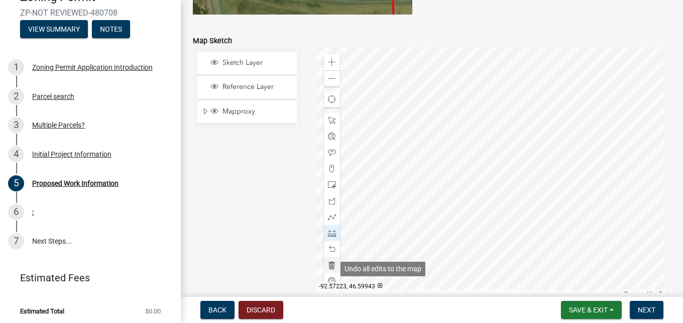
click at [328, 269] on span at bounding box center [332, 265] width 8 height 8
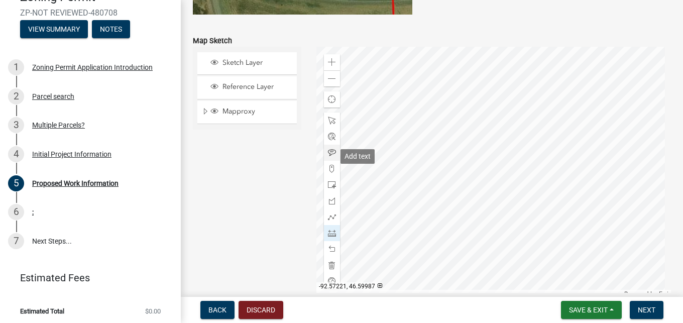
click at [330, 157] on span at bounding box center [332, 153] width 8 height 8
click at [444, 176] on div at bounding box center [494, 172] width 355 height 251
click at [501, 138] on div at bounding box center [494, 172] width 355 height 251
click at [546, 153] on div at bounding box center [494, 172] width 355 height 251
click at [329, 237] on span at bounding box center [332, 233] width 8 height 8
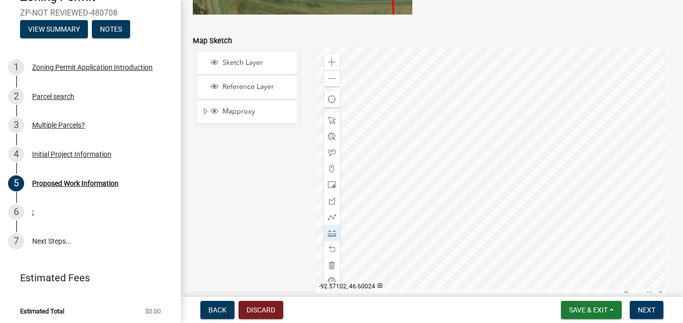
click at [547, 103] on div at bounding box center [494, 172] width 355 height 251
click at [586, 103] on div at bounding box center [494, 172] width 355 height 251
click at [547, 103] on div at bounding box center [494, 172] width 355 height 251
click at [547, 128] on div at bounding box center [494, 172] width 355 height 251
click at [328, 189] on span at bounding box center [332, 185] width 8 height 8
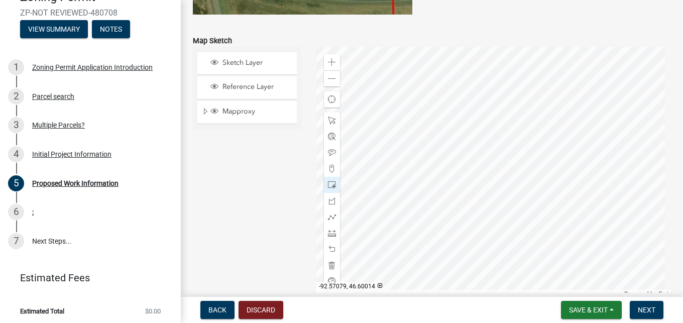
click at [586, 128] on div at bounding box center [494, 172] width 355 height 251
click at [330, 253] on span at bounding box center [332, 249] width 8 height 8
click at [332, 235] on span at bounding box center [332, 233] width 8 height 8
click at [552, 103] on div at bounding box center [494, 172] width 355 height 251
click at [550, 54] on div at bounding box center [494, 172] width 355 height 251
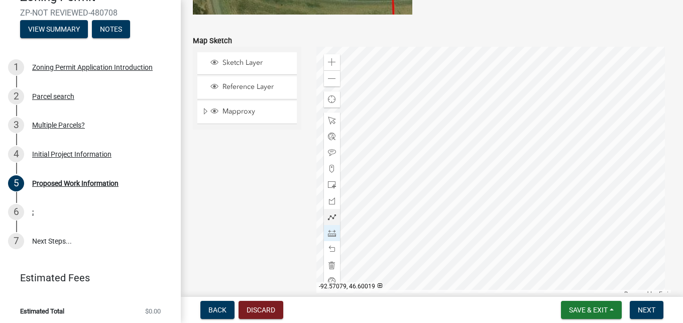
click at [586, 115] on div at bounding box center [494, 172] width 355 height 251
click at [607, 116] on div at bounding box center [494, 172] width 355 height 251
click at [546, 117] on div at bounding box center [494, 172] width 355 height 251
click at [454, 117] on div at bounding box center [494, 172] width 355 height 251
click at [546, 125] on div at bounding box center [494, 172] width 355 height 251
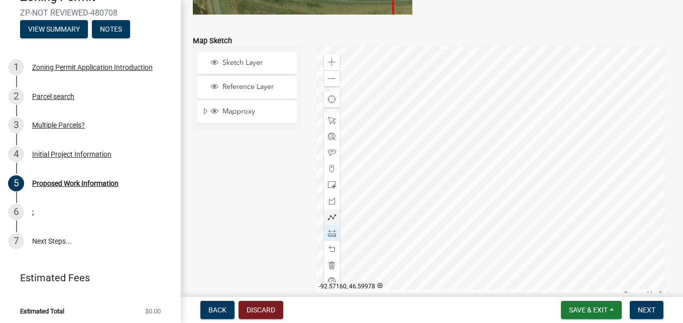
click at [447, 219] on div at bounding box center [494, 172] width 355 height 251
click at [550, 128] on div at bounding box center [494, 172] width 355 height 251
click at [496, 183] on div at bounding box center [494, 172] width 355 height 251
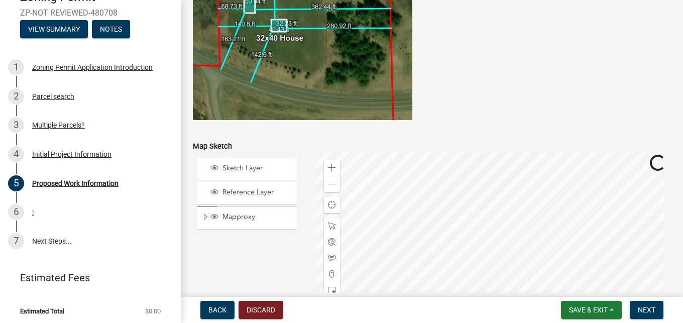
scroll to position [1938, 0]
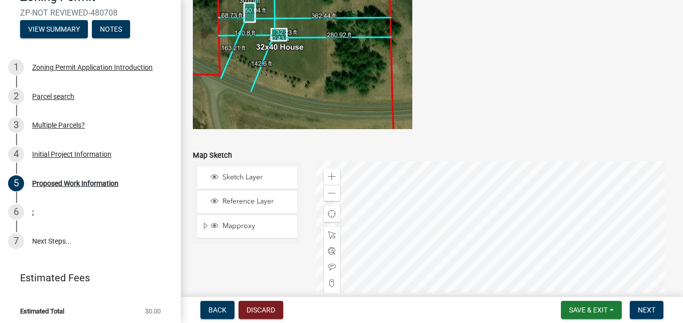
click at [439, 283] on div at bounding box center [494, 286] width 355 height 251
click at [331, 180] on span at bounding box center [332, 177] width 8 height 8
click at [544, 277] on div at bounding box center [494, 286] width 355 height 251
click at [329, 177] on span at bounding box center [332, 177] width 8 height 8
click at [540, 278] on div at bounding box center [494, 286] width 355 height 251
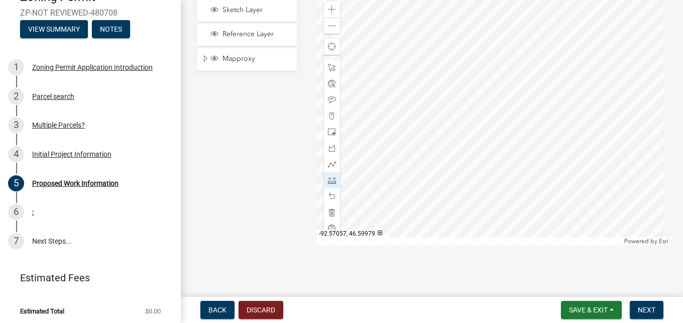
scroll to position [2093, 0]
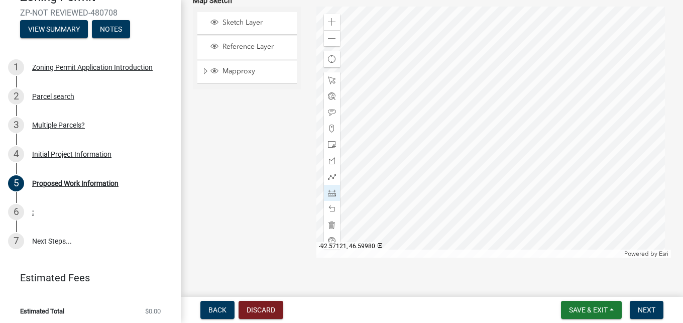
click at [540, 190] on div at bounding box center [494, 132] width 355 height 251
click at [329, 117] on span at bounding box center [332, 113] width 8 height 8
click at [584, 129] on div at bounding box center [494, 132] width 355 height 251
click at [331, 196] on span at bounding box center [332, 193] width 8 height 8
click at [328, 84] on span at bounding box center [332, 80] width 8 height 8
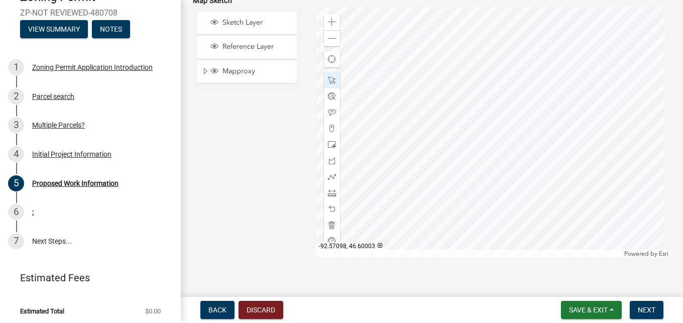
click at [583, 128] on div at bounding box center [494, 132] width 355 height 251
click at [584, 127] on div at bounding box center [494, 132] width 355 height 251
click at [580, 125] on div at bounding box center [494, 132] width 355 height 251
click at [332, 213] on span at bounding box center [332, 209] width 8 height 8
click at [578, 141] on div at bounding box center [494, 132] width 355 height 251
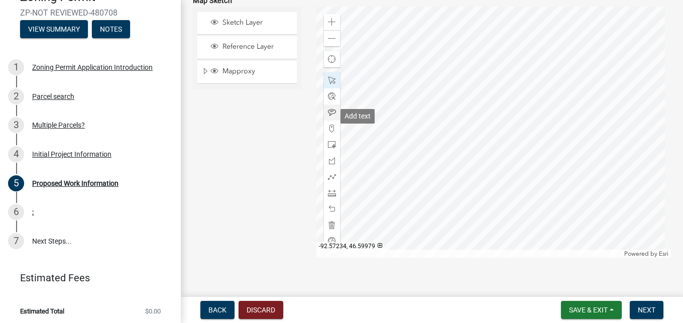
click at [330, 115] on span at bounding box center [332, 113] width 8 height 8
click at [578, 138] on div at bounding box center [494, 132] width 355 height 251
click at [328, 195] on span at bounding box center [332, 193] width 8 height 8
click at [577, 94] on div at bounding box center [494, 132] width 355 height 251
click at [578, 128] on div at bounding box center [494, 132] width 355 height 251
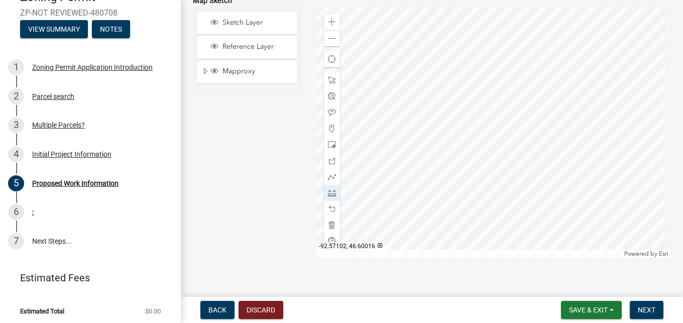
click at [571, 88] on div at bounding box center [494, 132] width 355 height 251
click at [462, 136] on div at bounding box center [494, 132] width 355 height 251
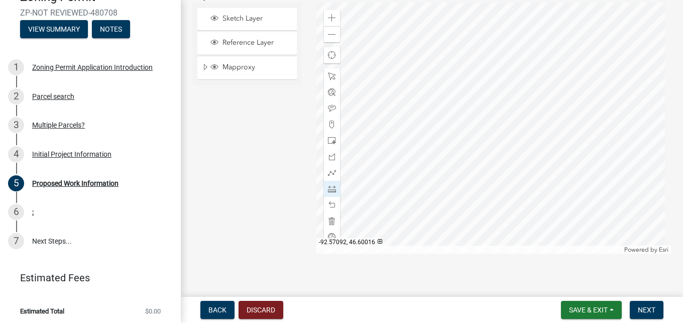
scroll to position [2110, 0]
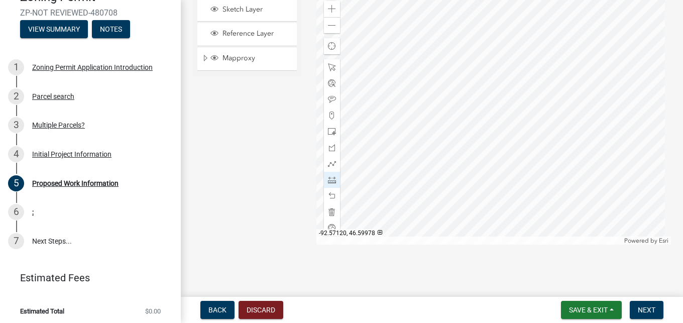
click at [542, 183] on div at bounding box center [494, 118] width 355 height 251
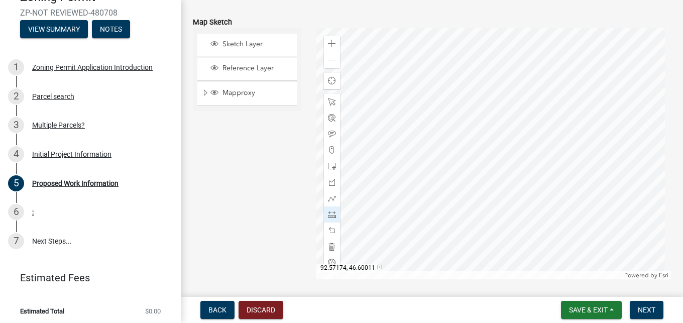
scroll to position [2053, 0]
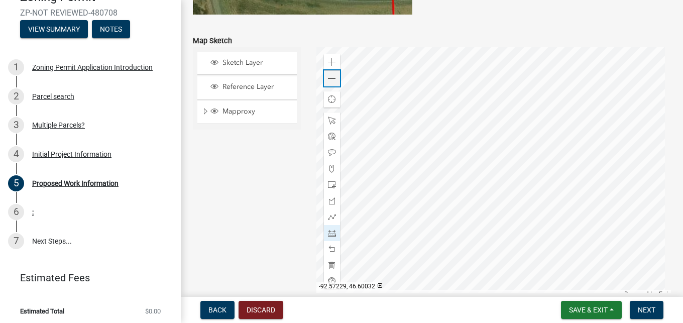
click at [334, 83] on span at bounding box center [332, 79] width 8 height 8
click at [458, 158] on div at bounding box center [494, 172] width 355 height 251
click at [569, 138] on div at bounding box center [494, 172] width 355 height 251
click at [352, 137] on div at bounding box center [494, 172] width 355 height 251
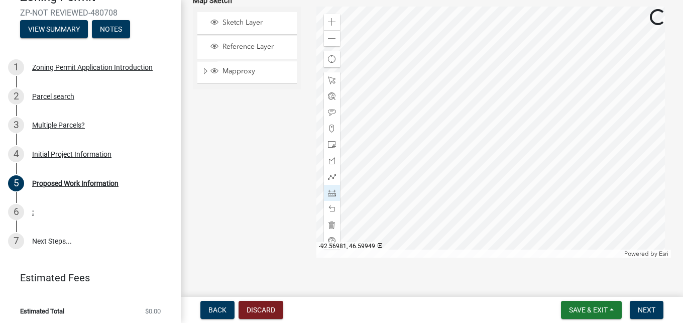
scroll to position [2097, 0]
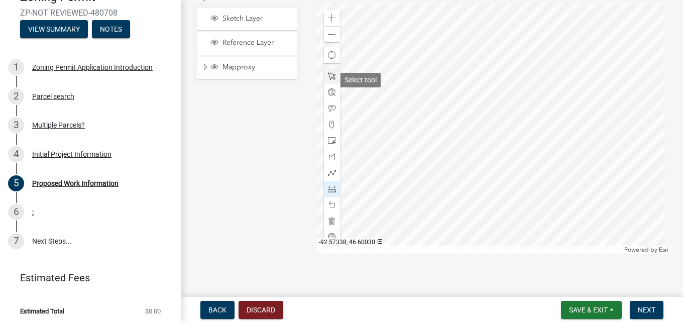
click at [333, 80] on span at bounding box center [332, 76] width 8 height 8
click at [421, 62] on div at bounding box center [494, 128] width 355 height 251
click at [330, 192] on span at bounding box center [332, 189] width 8 height 8
click at [571, 38] on div at bounding box center [494, 128] width 355 height 251
click at [570, 245] on div at bounding box center [494, 128] width 355 height 251
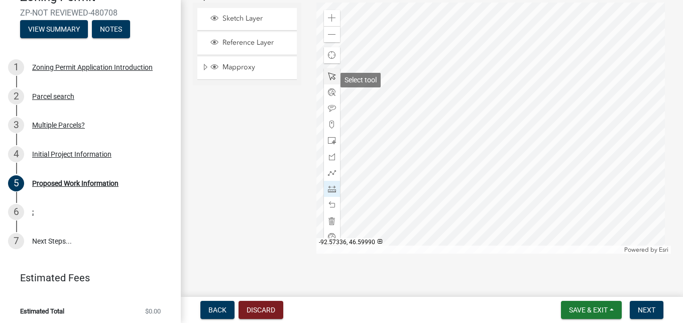
click at [328, 80] on span at bounding box center [332, 76] width 8 height 8
click at [329, 19] on span at bounding box center [332, 18] width 8 height 8
click at [439, 202] on div at bounding box center [494, 128] width 355 height 251
click at [546, 178] on div at bounding box center [494, 128] width 355 height 251
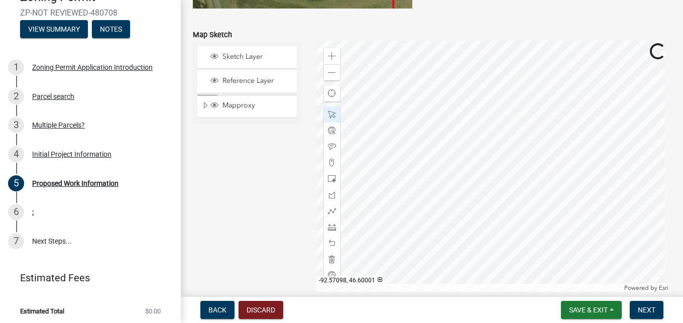
scroll to position [2040, 0]
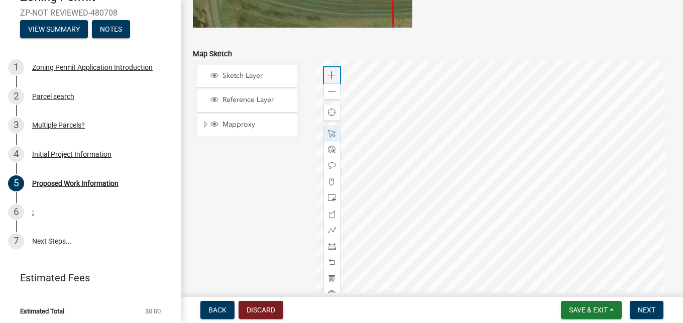
click at [328, 83] on div "Zoom in" at bounding box center [332, 75] width 16 height 16
click at [488, 182] on div at bounding box center [494, 185] width 355 height 251
click at [328, 83] on div "Zoom in" at bounding box center [332, 75] width 16 height 16
click at [329, 96] on span at bounding box center [332, 92] width 8 height 8
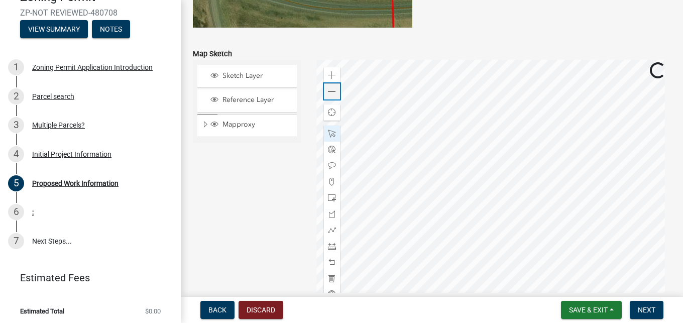
click at [329, 96] on span at bounding box center [332, 92] width 8 height 8
click at [330, 92] on span at bounding box center [332, 92] width 8 height 8
click at [476, 105] on div at bounding box center [494, 185] width 355 height 251
click at [331, 79] on span at bounding box center [332, 75] width 8 height 8
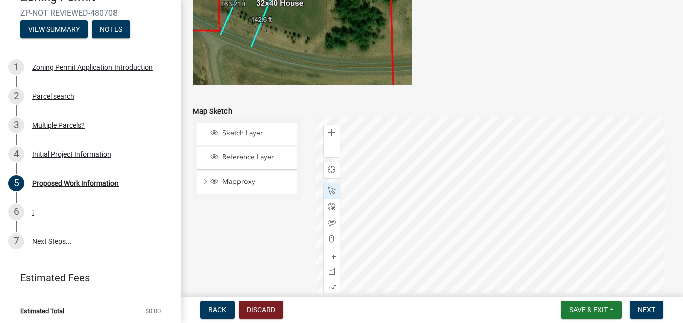
click at [540, 237] on div at bounding box center [494, 242] width 355 height 251
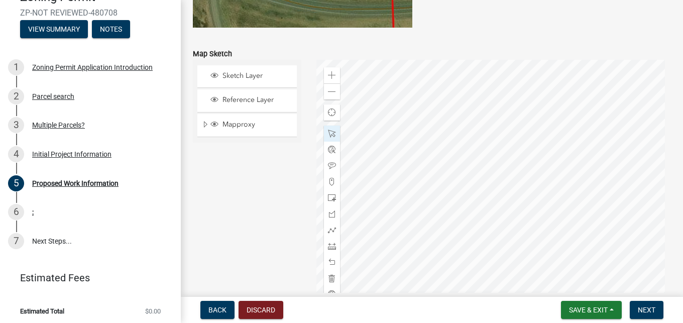
click at [402, 100] on div at bounding box center [494, 185] width 355 height 251
click at [460, 111] on div at bounding box center [494, 185] width 355 height 251
click at [530, 285] on div at bounding box center [494, 185] width 355 height 251
click at [578, 214] on div at bounding box center [494, 185] width 355 height 251
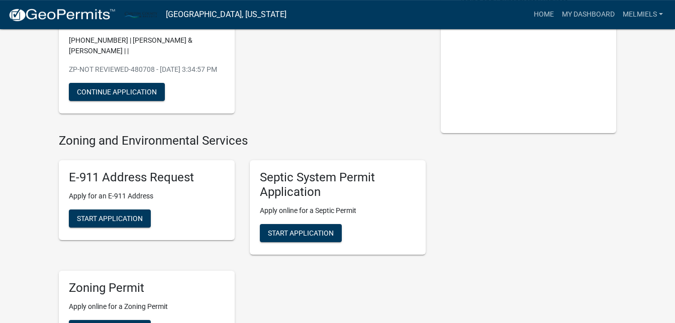
scroll to position [163, 0]
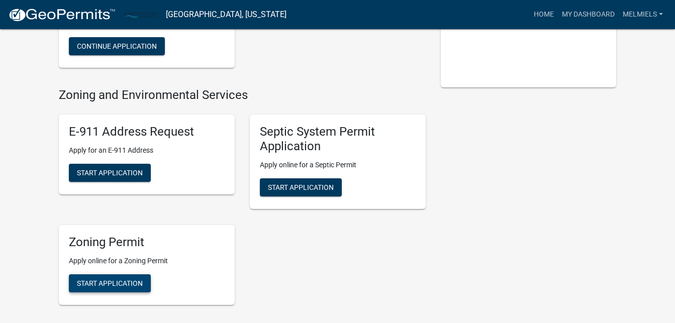
click at [103, 282] on span "Start Application" at bounding box center [110, 283] width 66 height 8
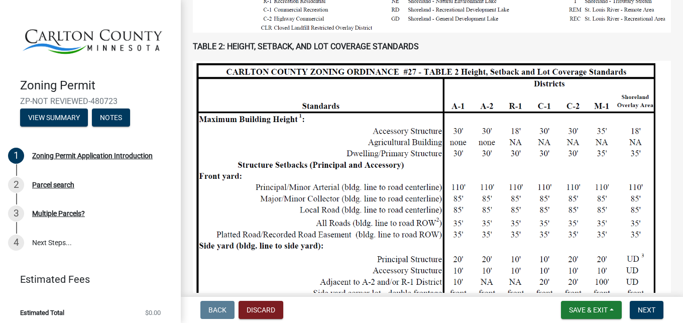
scroll to position [573, 0]
